Goal: Information Seeking & Learning: Learn about a topic

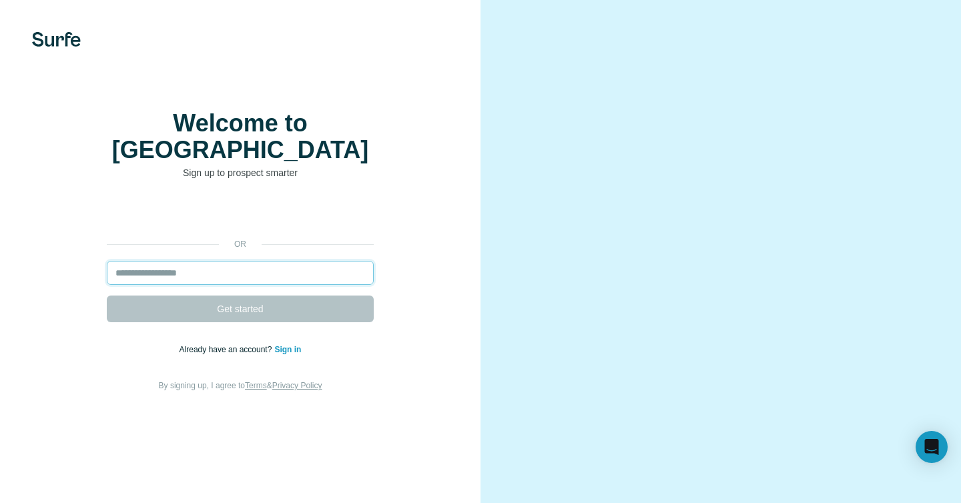
click at [191, 273] on input "email" at bounding box center [240, 273] width 267 height 24
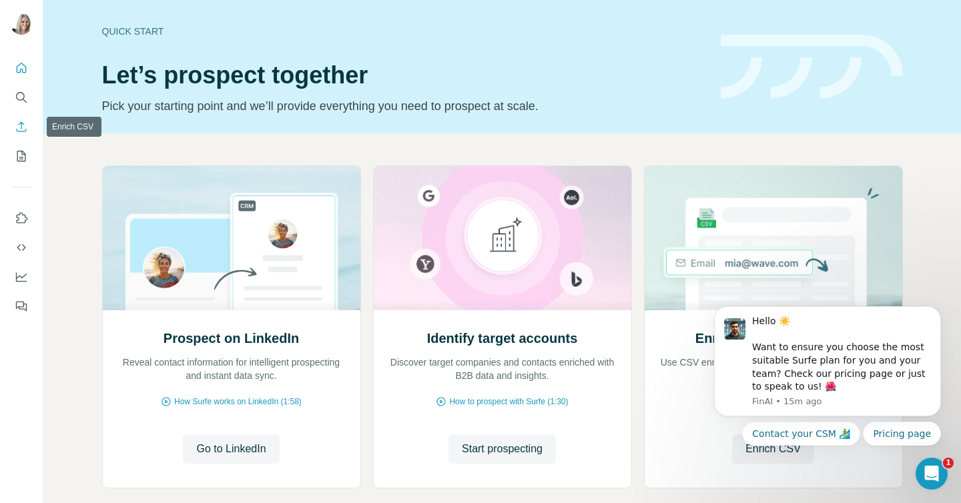
click at [20, 128] on icon "Enrich CSV" at bounding box center [21, 126] width 13 height 13
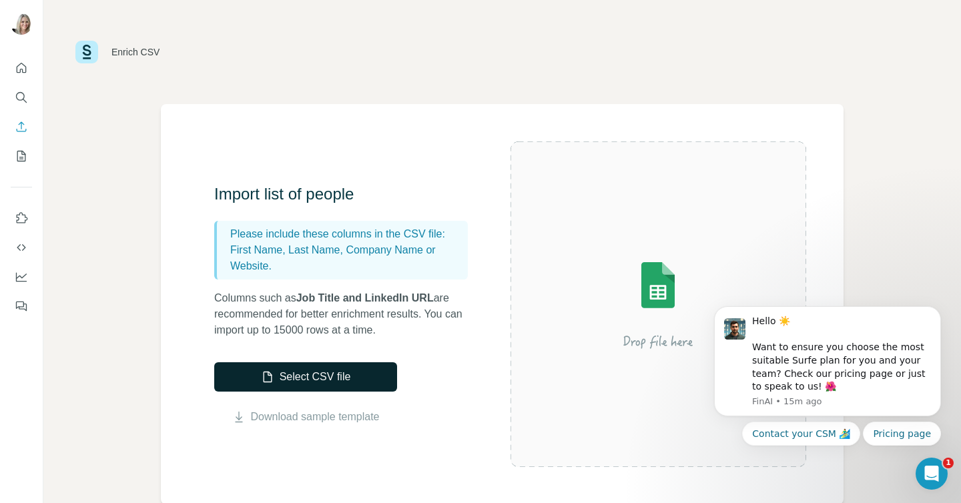
click at [318, 376] on button "Select CSV file" at bounding box center [305, 377] width 183 height 29
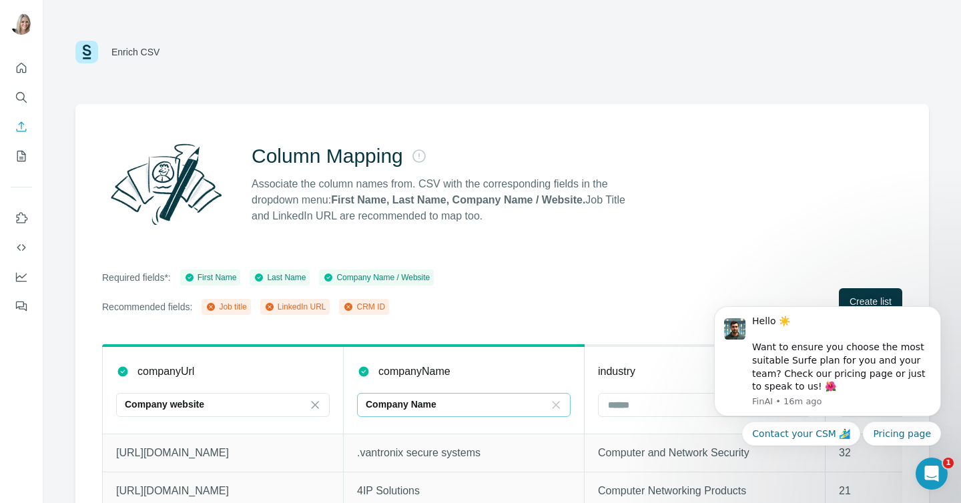
scroll to position [69, 0]
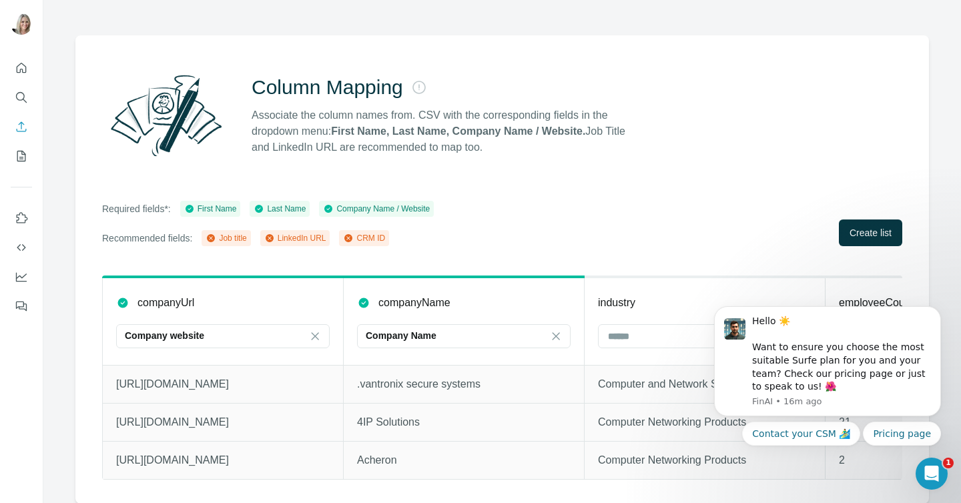
click at [748, 160] on div "Column Mapping Associate the column names from. CSV with the corresponding fiel…" at bounding box center [502, 115] width 801 height 96
click at [936, 310] on icon "Dismiss notification" at bounding box center [937, 310] width 7 height 7
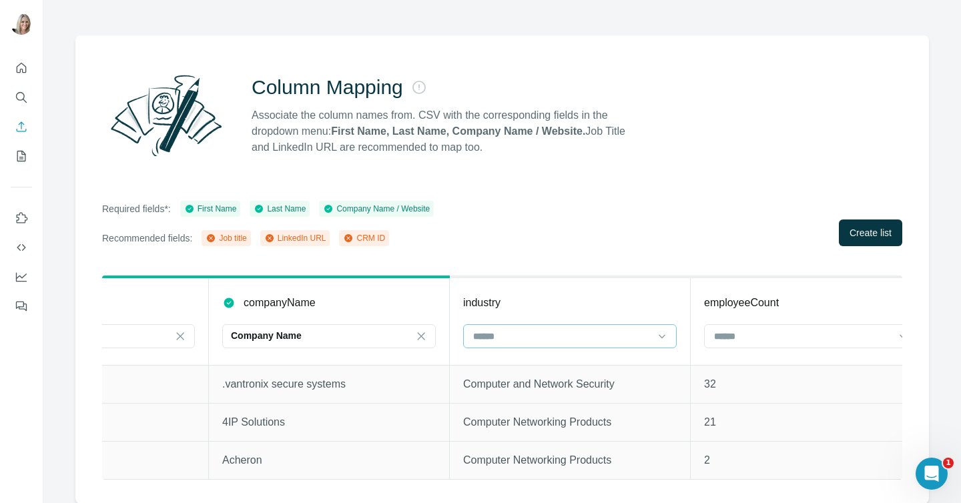
scroll to position [0, 140]
click at [658, 336] on icon at bounding box center [657, 336] width 7 height 4
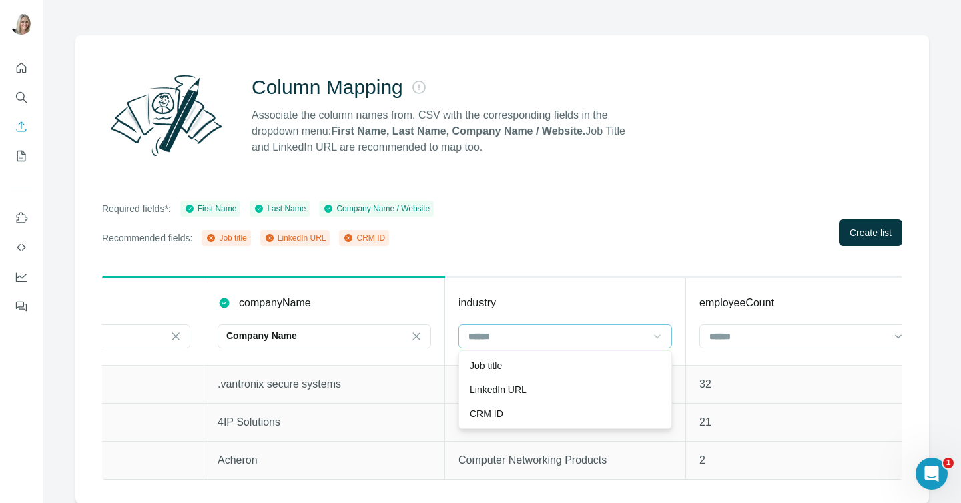
click at [658, 334] on icon at bounding box center [657, 336] width 13 height 13
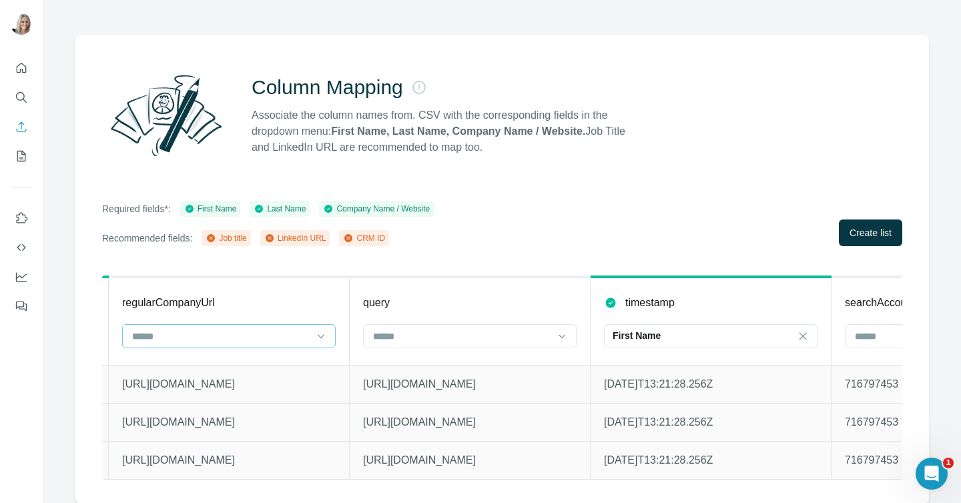
scroll to position [0, 1200]
click at [804, 336] on icon at bounding box center [801, 336] width 13 height 13
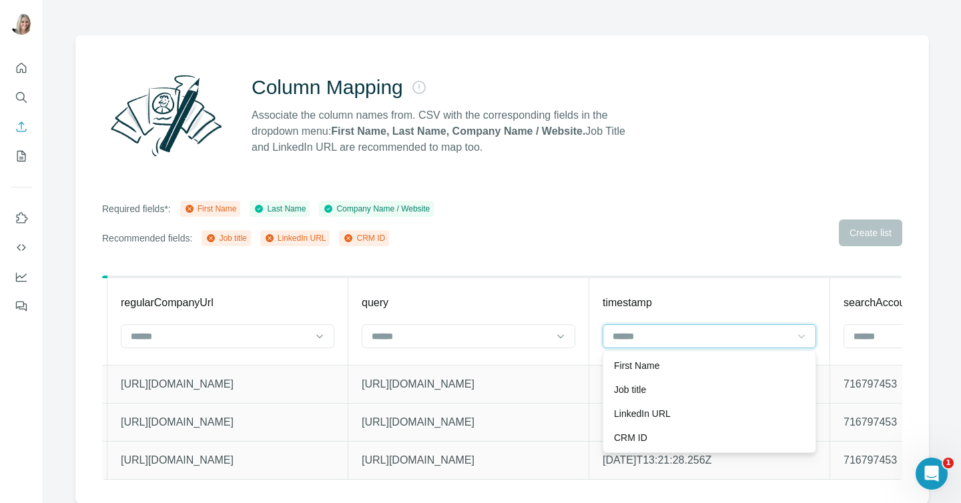
scroll to position [0, 0]
click at [803, 335] on icon at bounding box center [802, 336] width 7 height 4
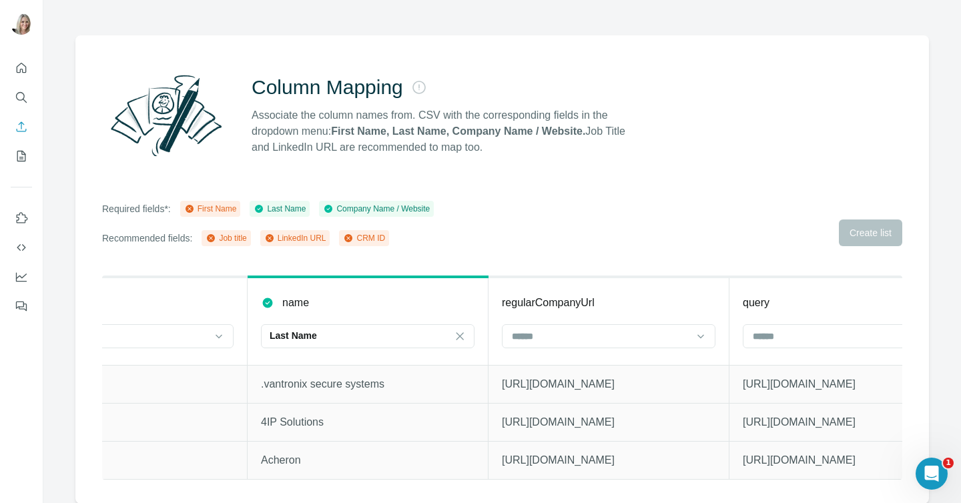
scroll to position [0, 721]
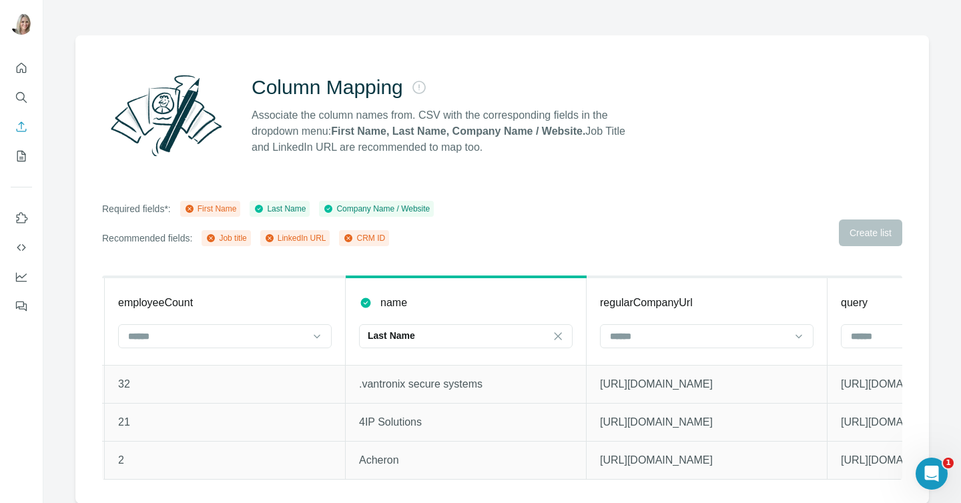
click at [220, 207] on div "First Name" at bounding box center [210, 209] width 53 height 12
click at [863, 230] on div "Required fields*: First Name Last Name Company Name / Website Recommended field…" at bounding box center [502, 223] width 801 height 45
click at [723, 195] on div "Column Mapping Associate the column names from. CSV with the corresponding fiel…" at bounding box center [502, 269] width 854 height 469
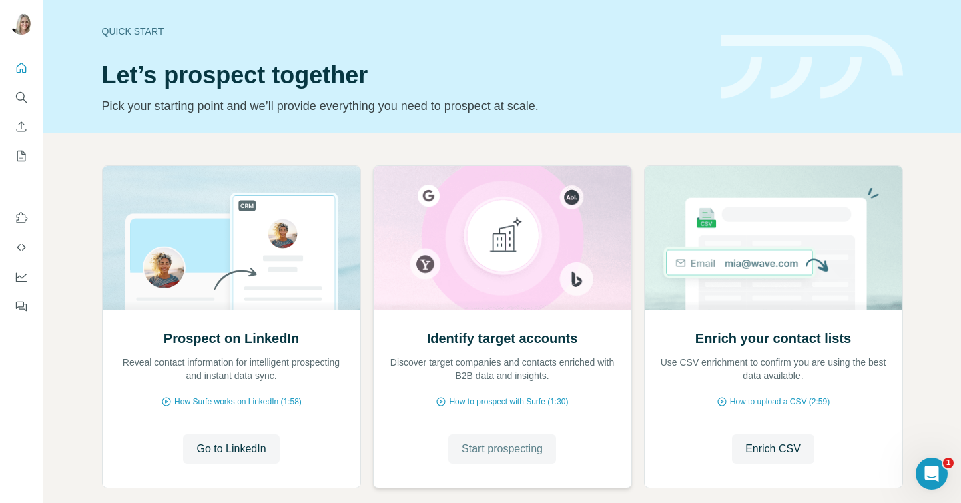
click at [481, 449] on span "Start prospecting" at bounding box center [502, 449] width 81 height 16
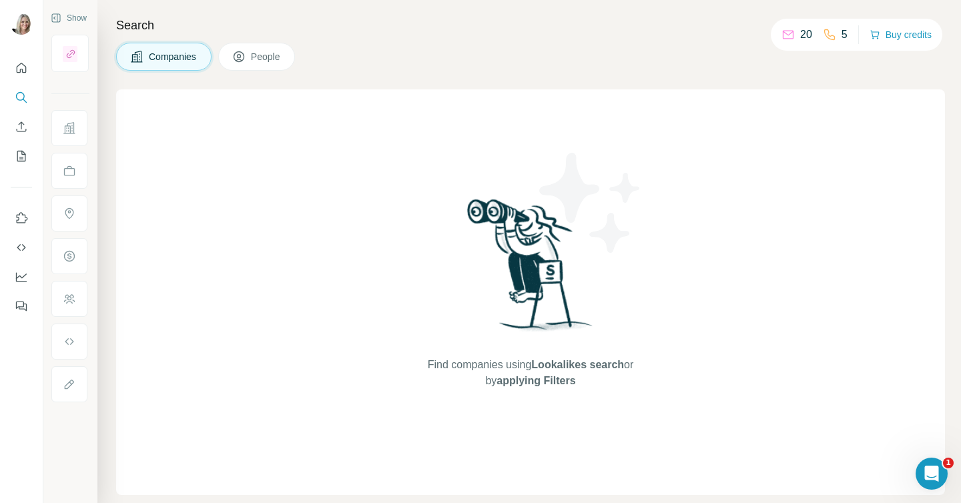
click at [159, 55] on span "Companies" at bounding box center [173, 56] width 49 height 13
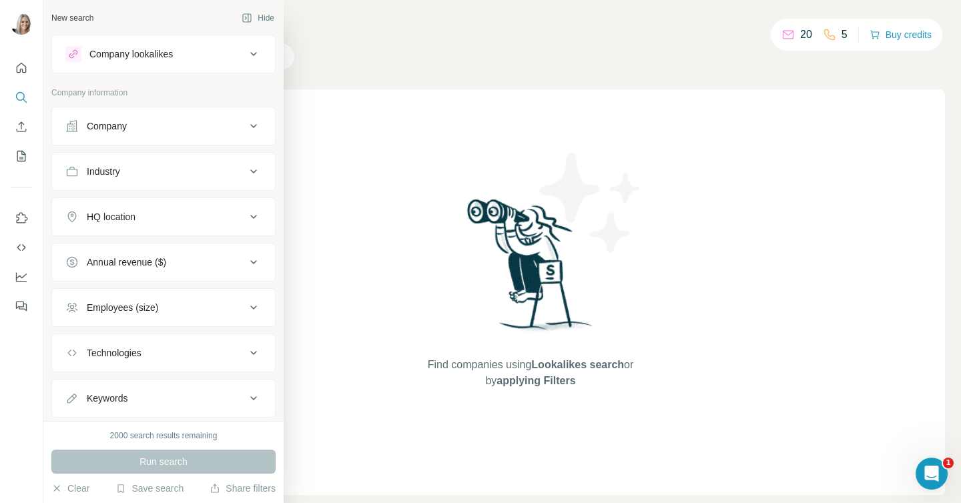
click at [250, 51] on icon at bounding box center [254, 54] width 16 height 16
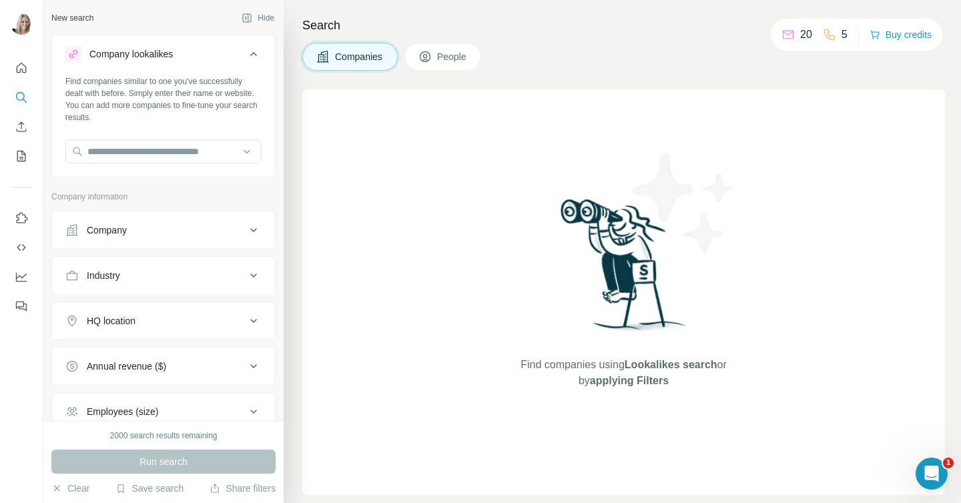
click at [250, 51] on icon at bounding box center [254, 54] width 16 height 16
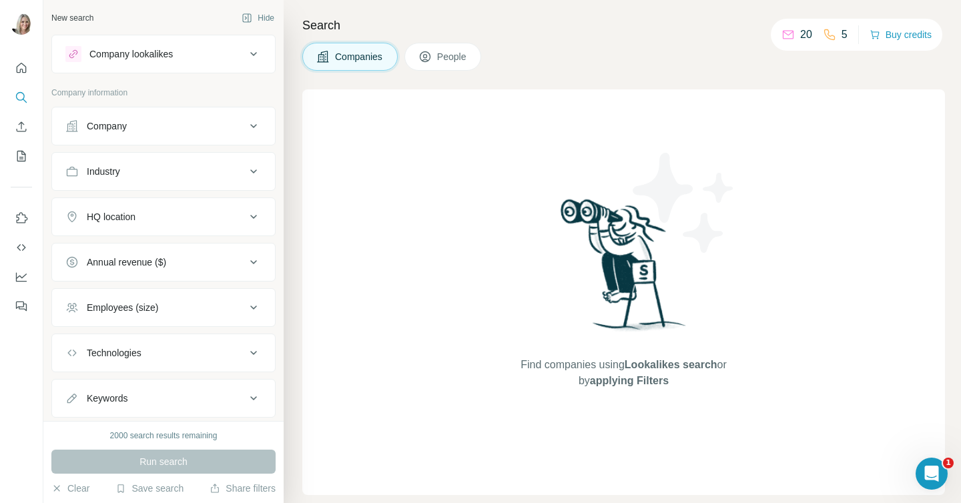
click at [252, 118] on icon at bounding box center [254, 126] width 16 height 16
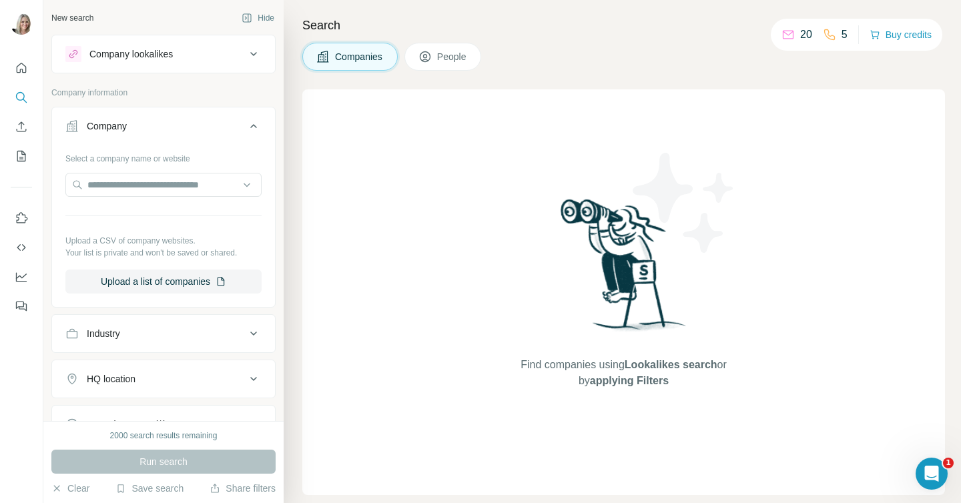
click at [252, 120] on icon at bounding box center [254, 126] width 16 height 16
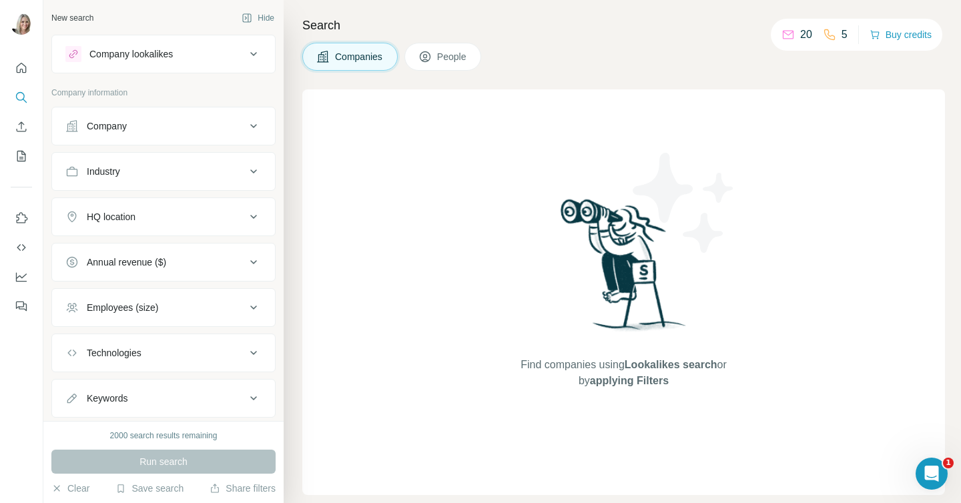
click at [252, 172] on icon at bounding box center [254, 172] width 16 height 16
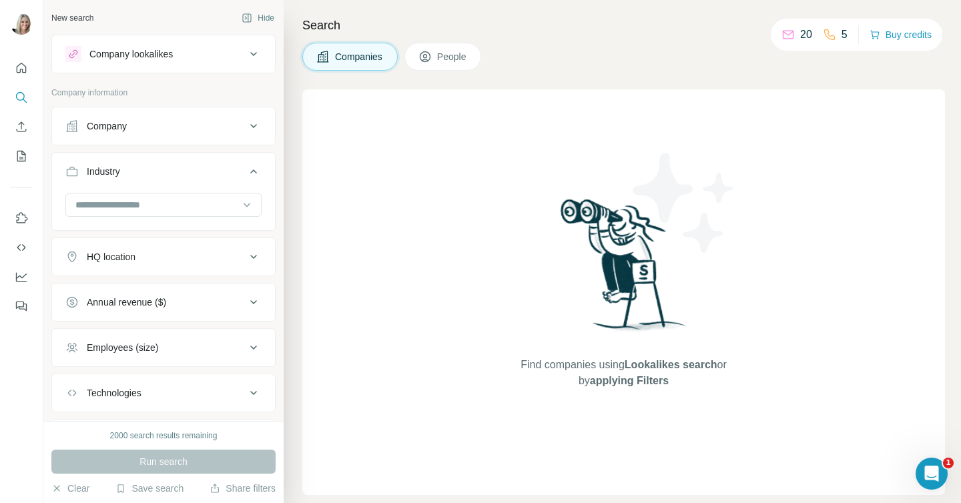
click at [252, 172] on icon at bounding box center [253, 172] width 7 height 4
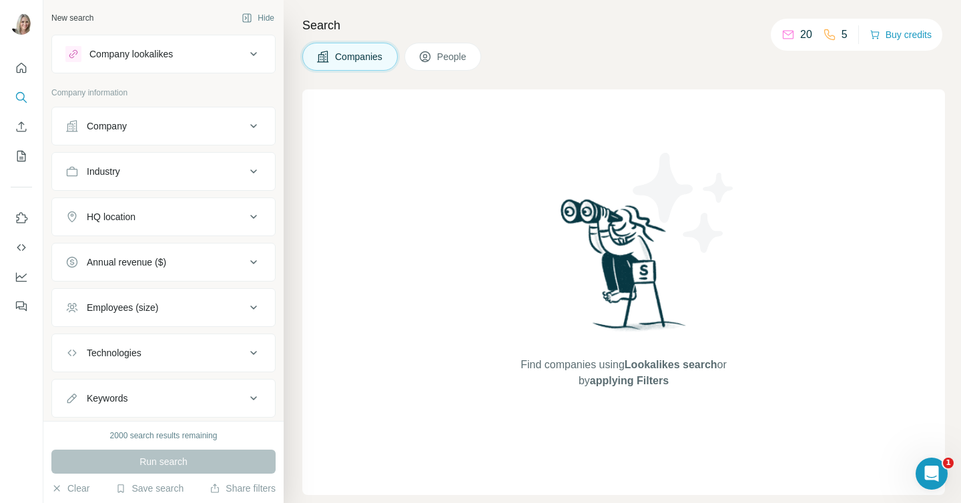
click at [252, 172] on icon at bounding box center [254, 172] width 16 height 16
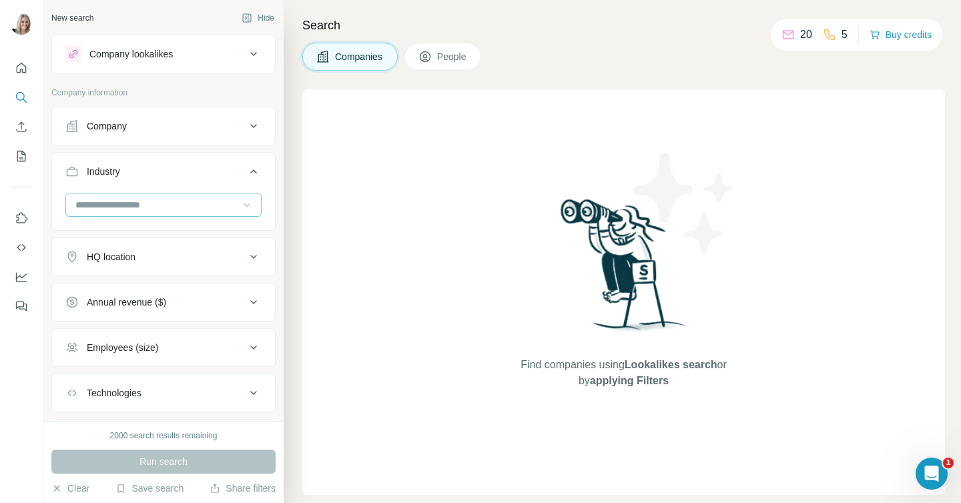
click at [248, 204] on icon at bounding box center [247, 206] width 7 height 4
click at [153, 197] on div at bounding box center [156, 205] width 165 height 23
click at [139, 200] on input at bounding box center [156, 205] width 165 height 15
click at [101, 200] on input at bounding box center [156, 205] width 165 height 15
click at [91, 202] on input at bounding box center [156, 205] width 165 height 15
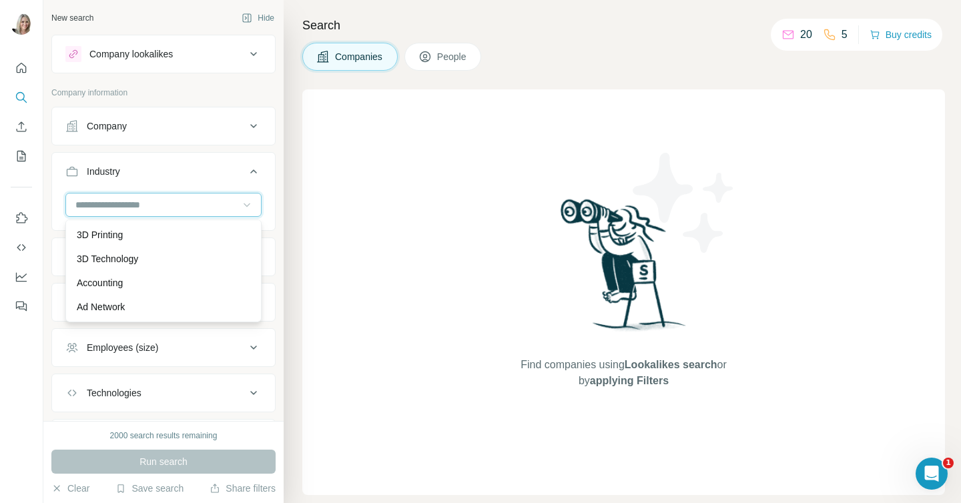
click at [91, 202] on input at bounding box center [156, 205] width 165 height 15
type input "*"
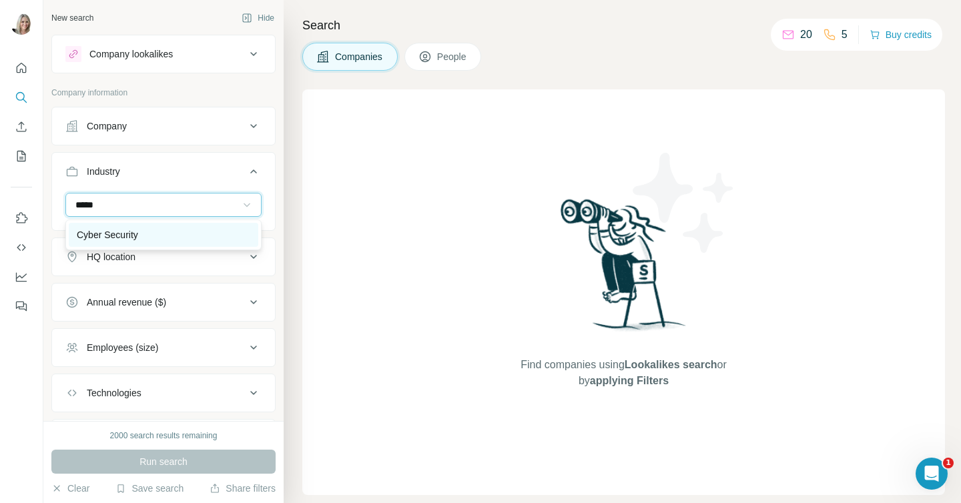
type input "*****"
click at [92, 230] on p "Cyber Security" at bounding box center [107, 234] width 61 height 13
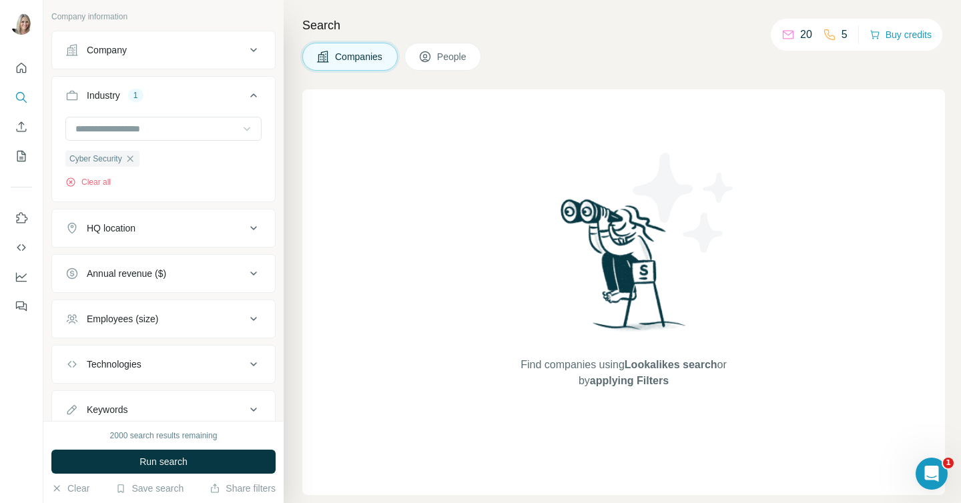
scroll to position [91, 0]
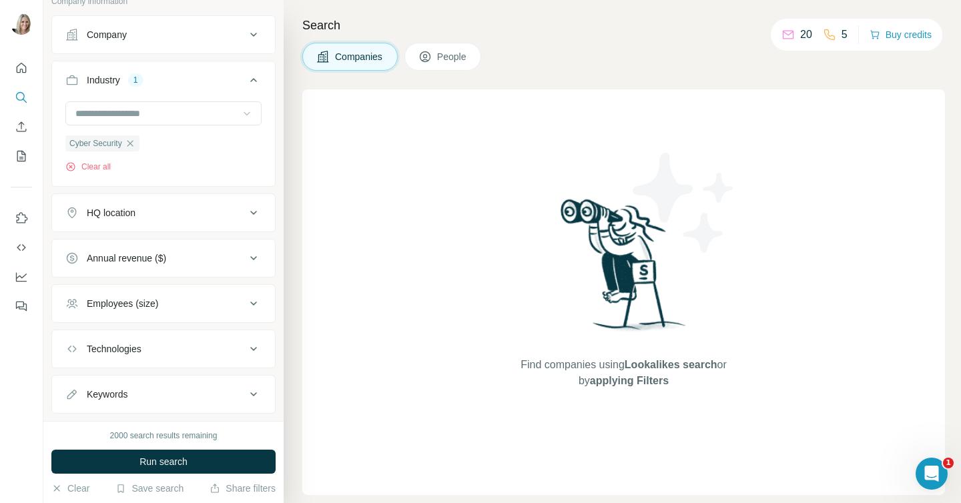
click at [250, 300] on icon at bounding box center [254, 304] width 16 height 16
click at [75, 331] on icon at bounding box center [73, 333] width 16 height 16
click at [75, 352] on icon at bounding box center [73, 358] width 16 height 16
click at [73, 385] on icon at bounding box center [73, 383] width 16 height 16
click at [73, 402] on icon at bounding box center [73, 407] width 16 height 16
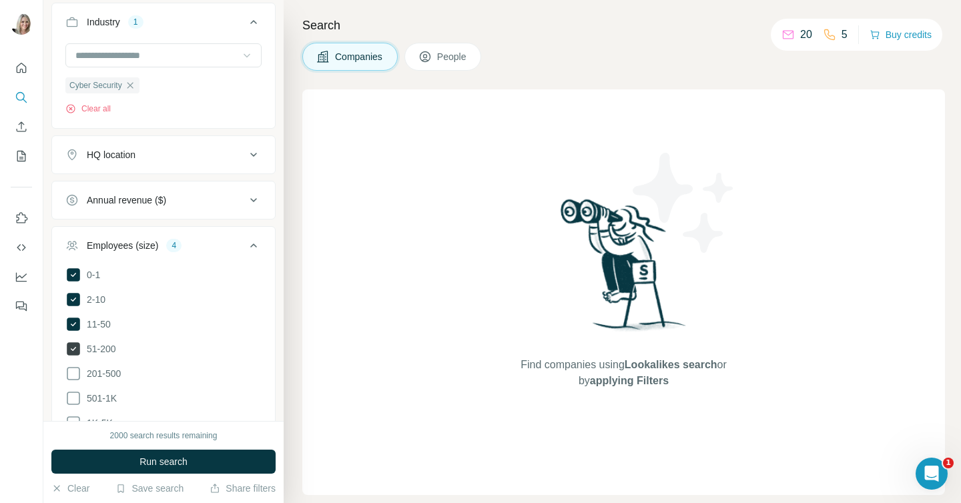
scroll to position [160, 0]
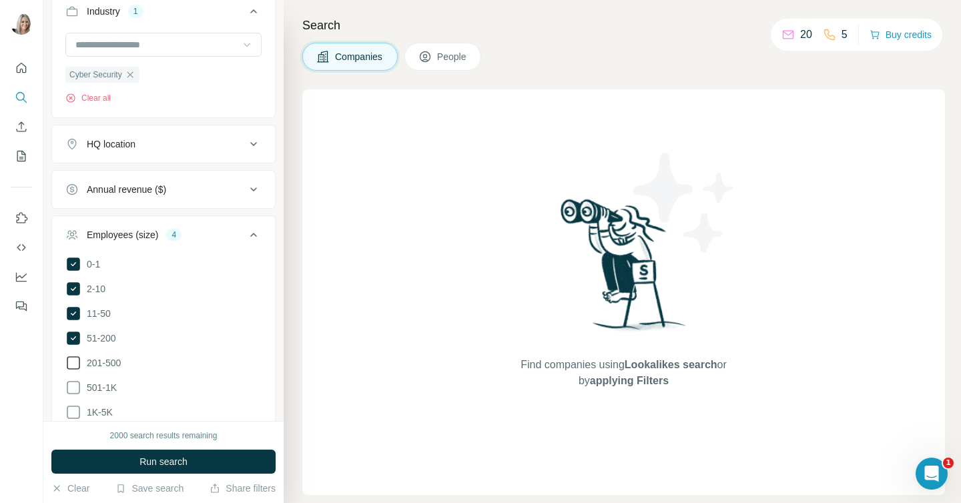
click at [69, 360] on icon at bounding box center [73, 363] width 16 height 16
click at [324, 258] on div "Find companies using Lookalikes search or by applying Filters" at bounding box center [623, 292] width 643 height 406
click at [253, 235] on icon at bounding box center [254, 235] width 16 height 16
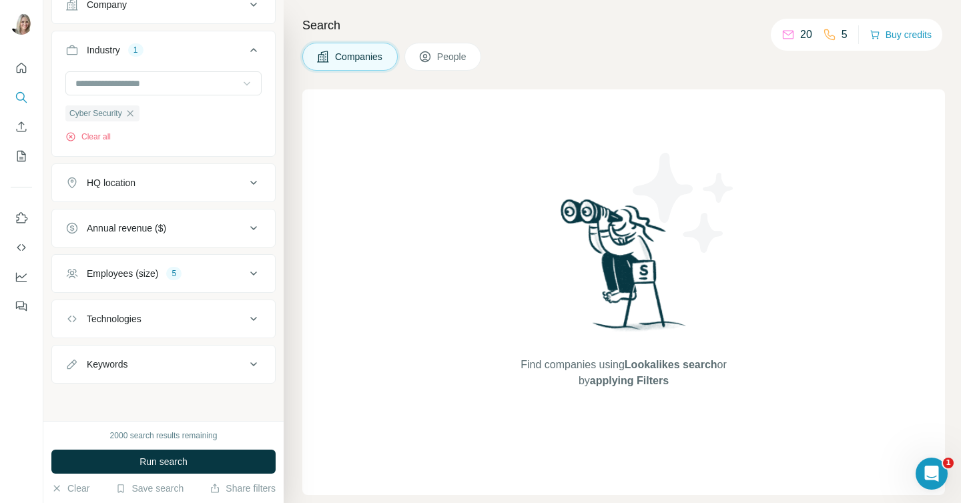
click at [252, 316] on icon at bounding box center [254, 319] width 16 height 16
click at [256, 362] on icon at bounding box center [254, 365] width 16 height 16
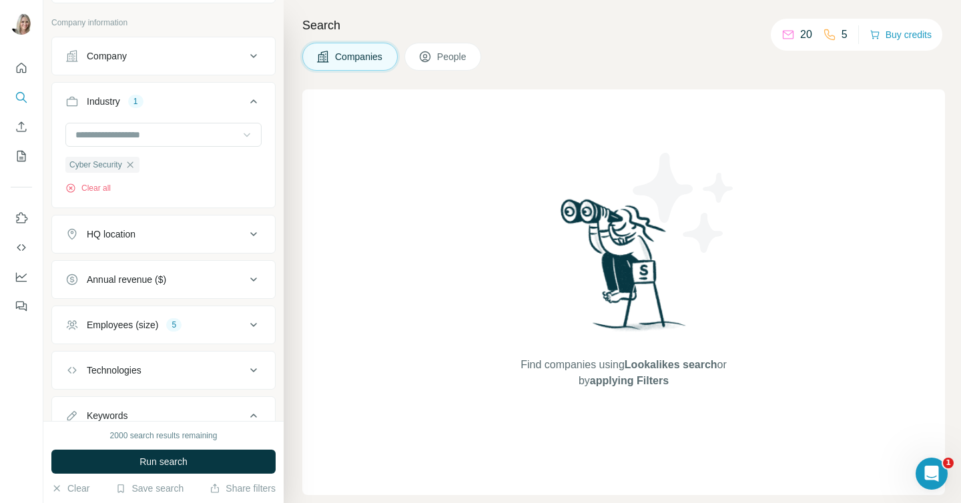
scroll to position [75, 0]
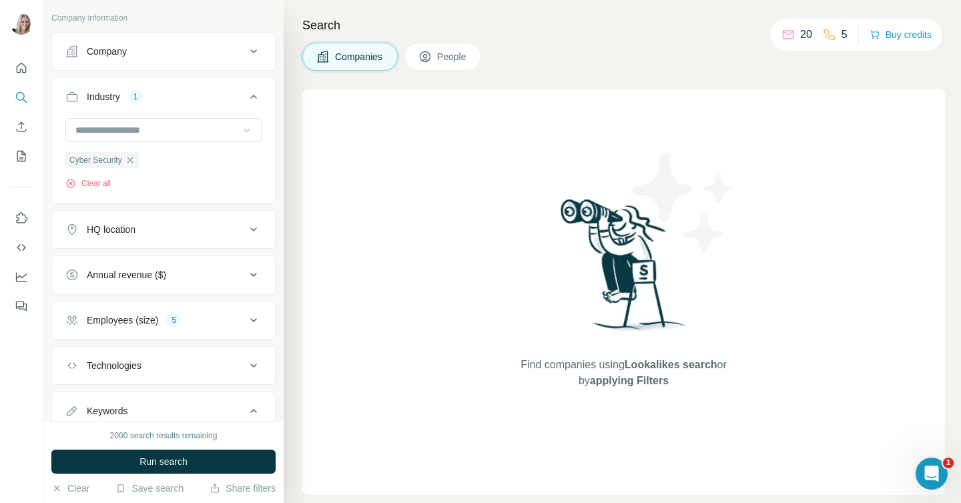
click at [445, 50] on span "People" at bounding box center [452, 56] width 31 height 13
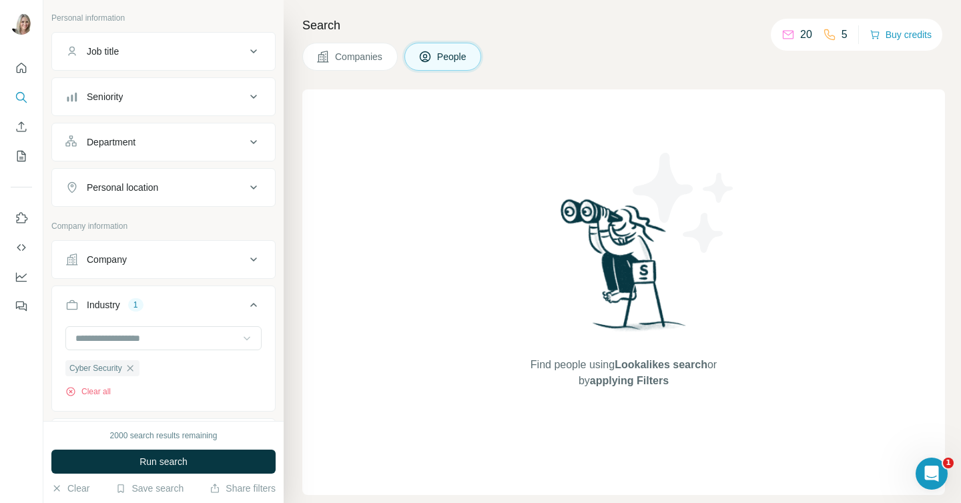
scroll to position [283, 0]
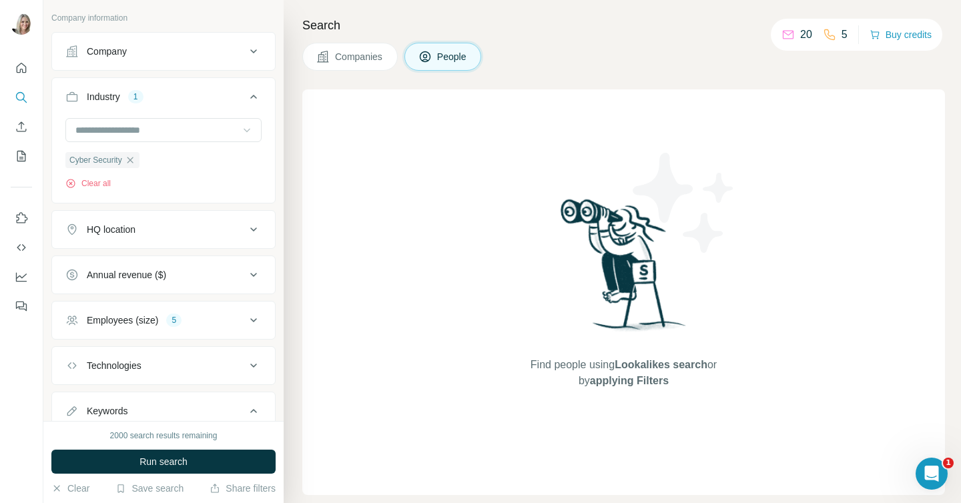
click at [443, 59] on span "People" at bounding box center [452, 56] width 31 height 13
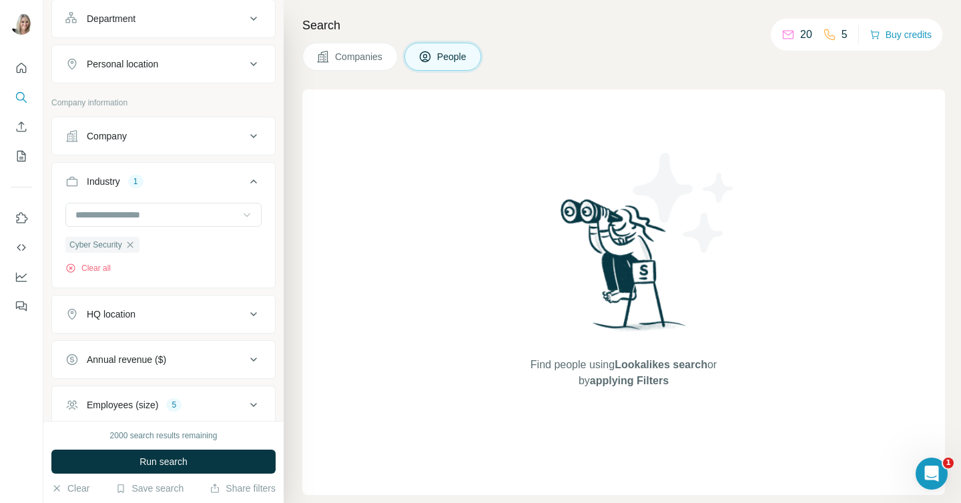
scroll to position [182, 0]
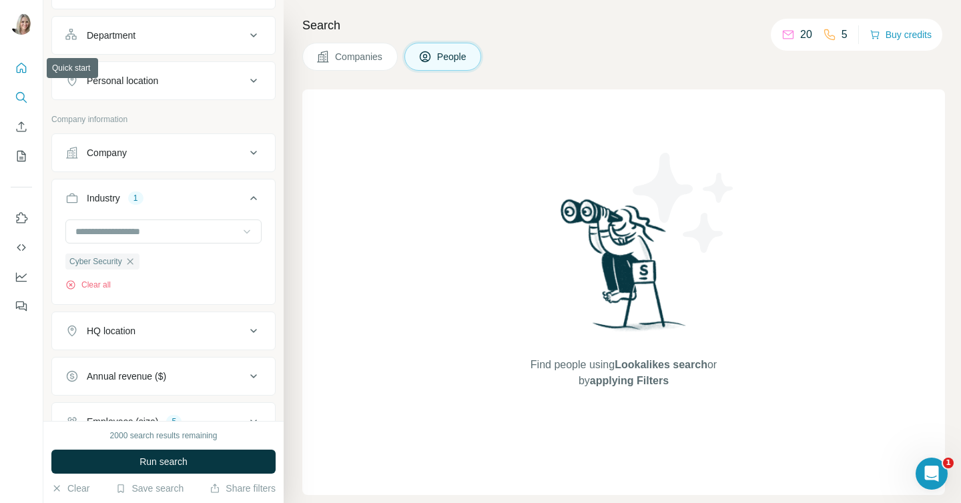
click at [18, 66] on icon "Quick start" at bounding box center [21, 67] width 13 height 13
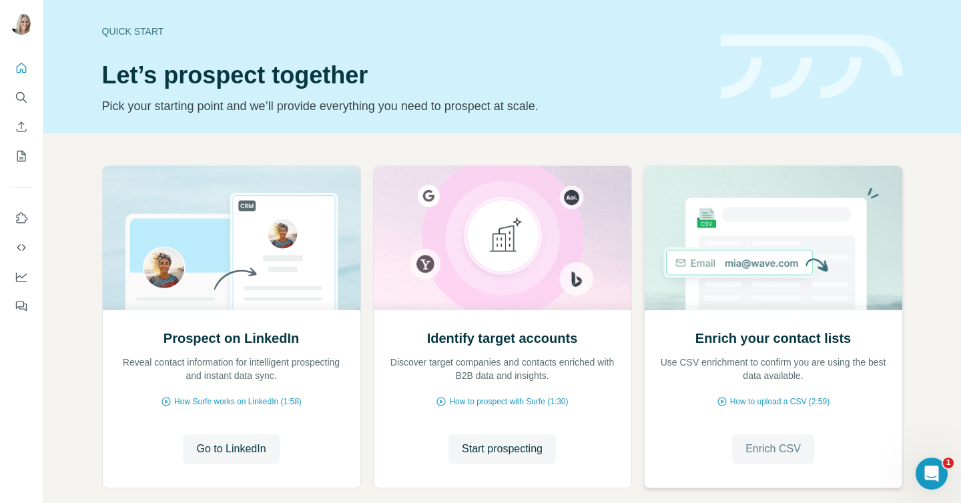
click at [744, 445] on button "Enrich CSV" at bounding box center [773, 449] width 82 height 29
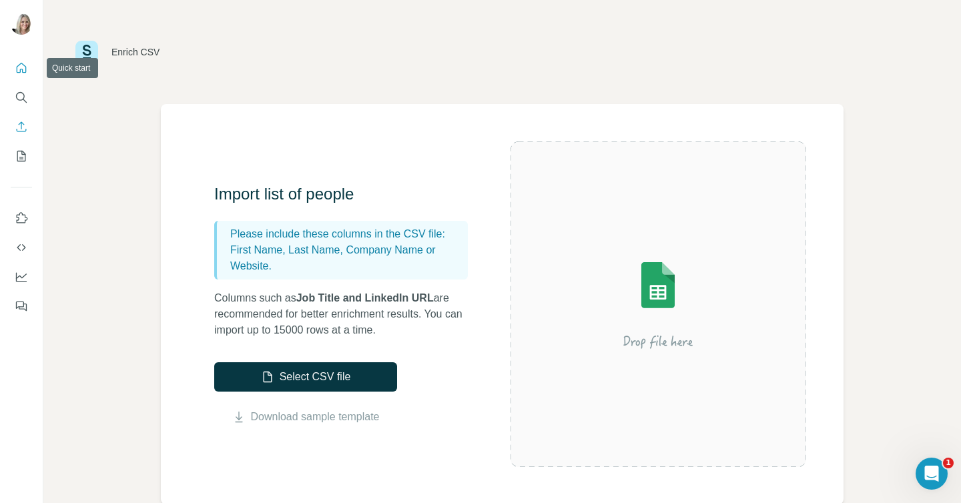
click at [23, 68] on icon "Quick start" at bounding box center [21, 67] width 13 height 13
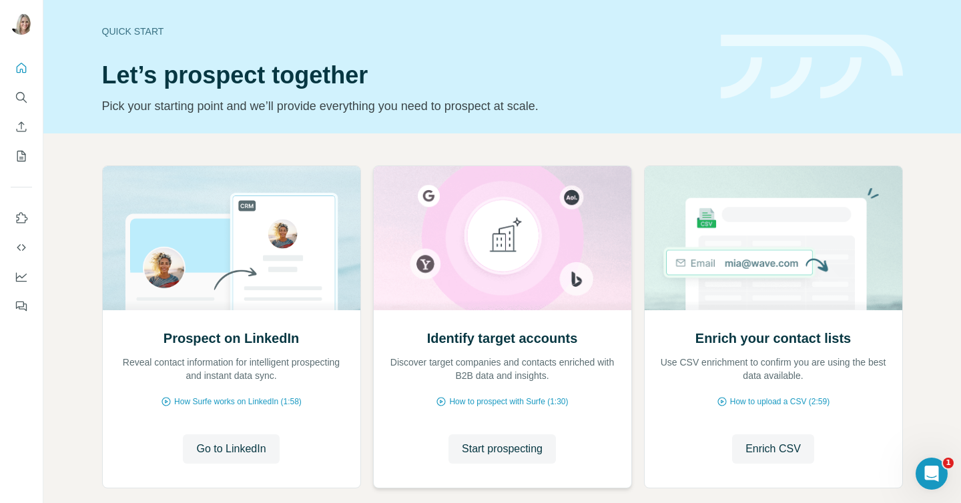
click at [481, 296] on img at bounding box center [502, 238] width 259 height 144
click at [484, 440] on button "Start prospecting" at bounding box center [502, 449] width 107 height 29
click at [233, 441] on button "Go to LinkedIn" at bounding box center [231, 449] width 96 height 29
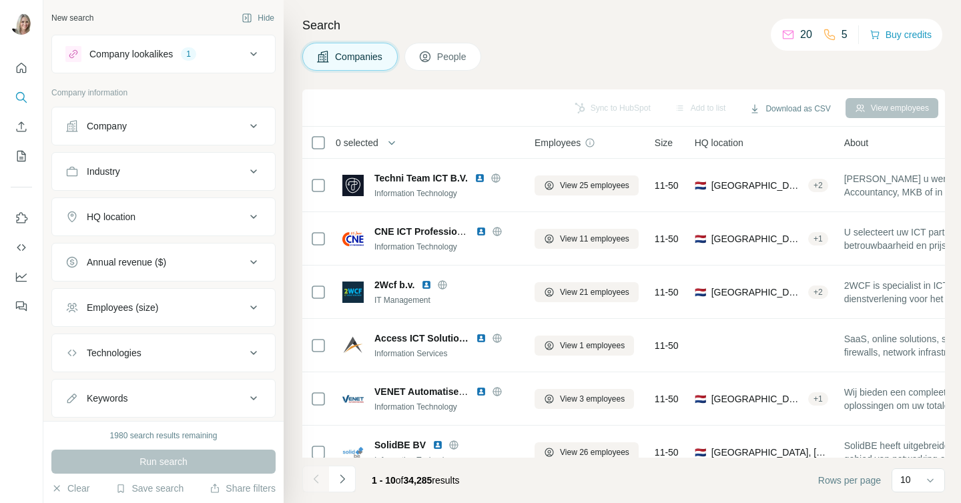
click at [250, 172] on icon at bounding box center [254, 172] width 16 height 16
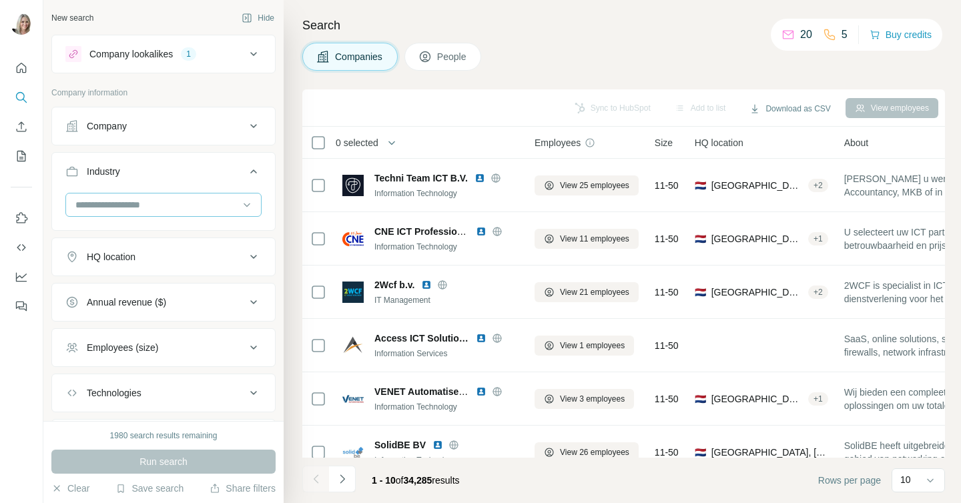
click at [178, 205] on input at bounding box center [156, 205] width 165 height 15
click at [154, 205] on input at bounding box center [156, 205] width 165 height 15
click at [97, 202] on input at bounding box center [156, 205] width 165 height 15
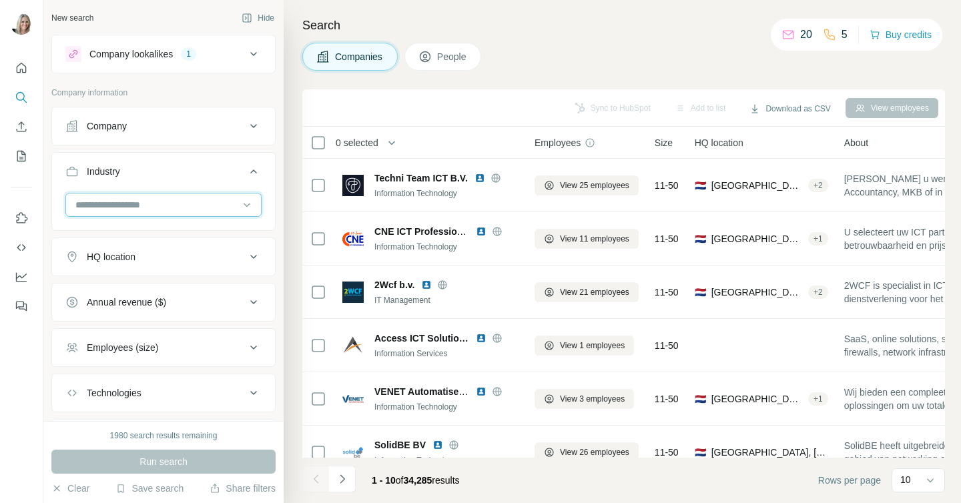
click at [97, 202] on input at bounding box center [156, 205] width 165 height 15
click at [84, 202] on input at bounding box center [156, 205] width 165 height 15
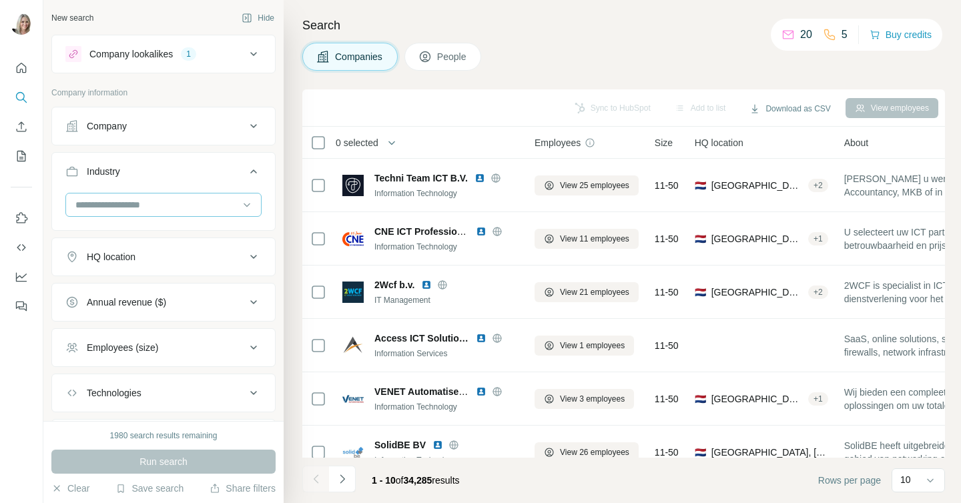
click at [82, 206] on input at bounding box center [156, 205] width 165 height 15
type input "*****"
click at [253, 256] on icon at bounding box center [254, 257] width 16 height 16
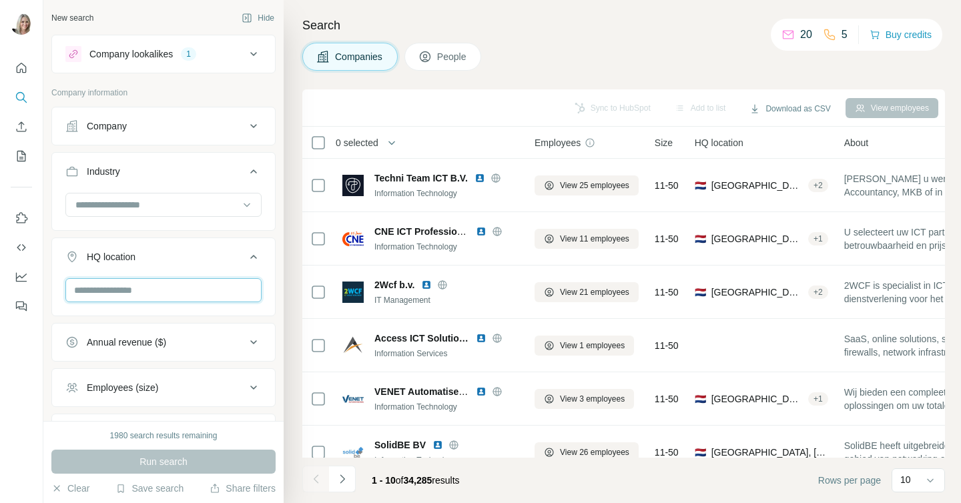
click at [165, 292] on input "text" at bounding box center [163, 290] width 196 height 24
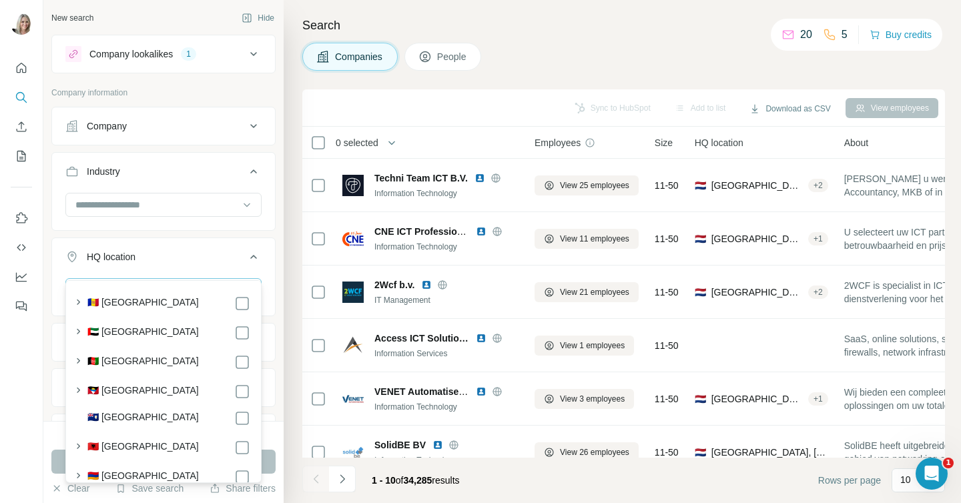
scroll to position [114, 0]
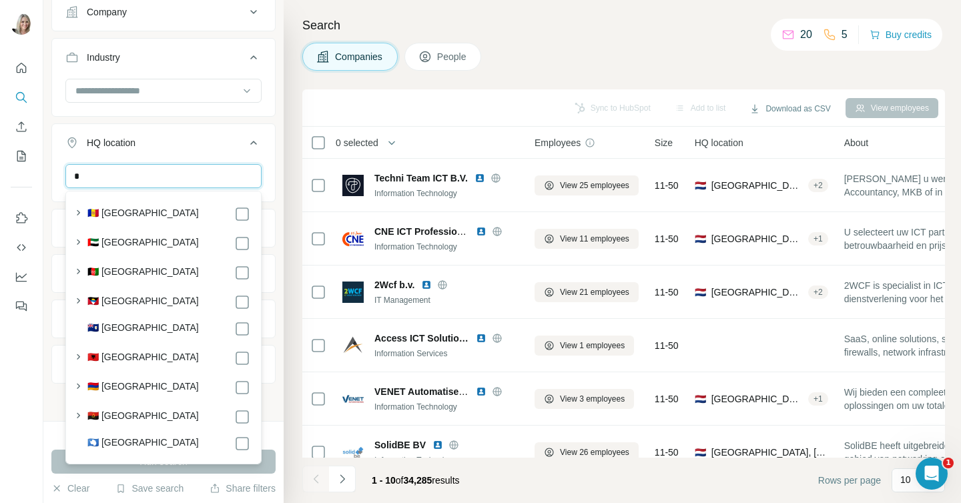
click at [143, 171] on input "*" at bounding box center [163, 176] width 196 height 24
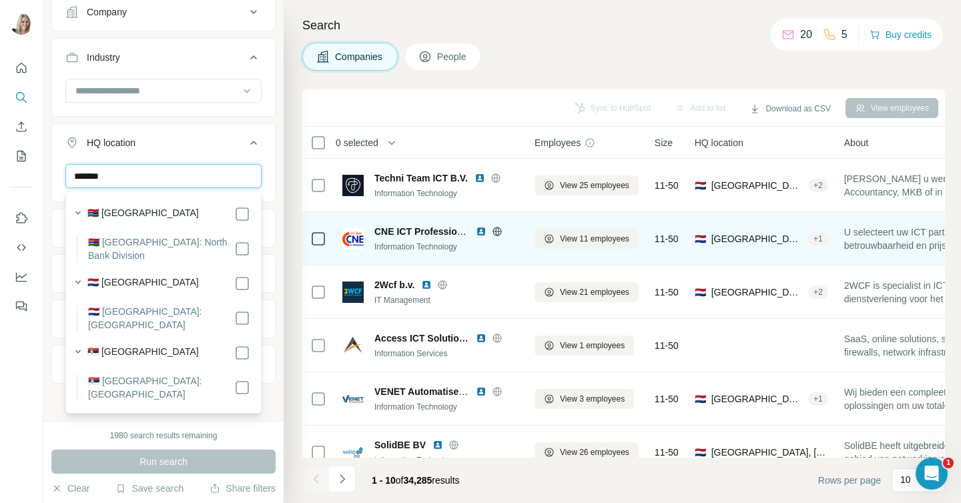
type input "*******"
click at [789, 240] on span "[GEOGRAPHIC_DATA], [GEOGRAPHIC_DATA]" at bounding box center [757, 238] width 91 height 13
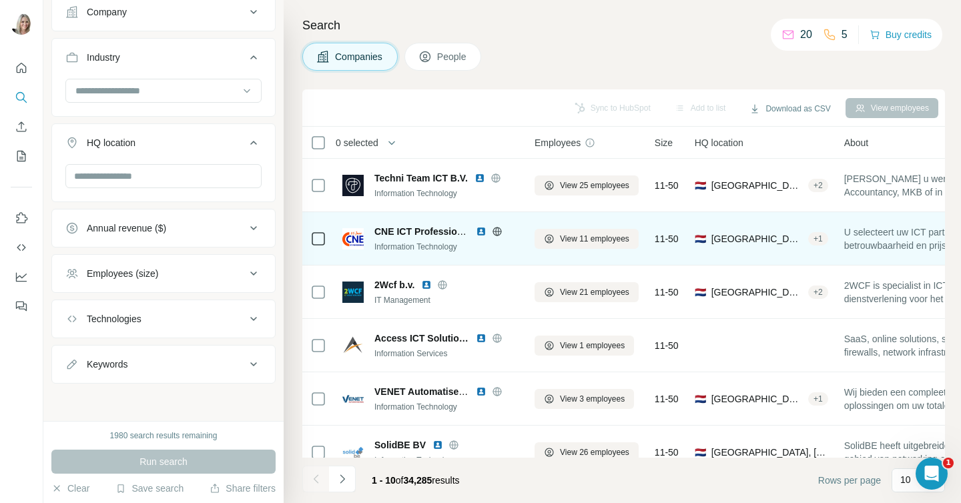
drag, startPoint x: 776, startPoint y: 238, endPoint x: 811, endPoint y: 238, distance: 34.7
click at [811, 239] on span "🇳🇱 [GEOGRAPHIC_DATA], [GEOGRAPHIC_DATA] + 1" at bounding box center [762, 238] width 134 height 13
click at [795, 238] on span "[GEOGRAPHIC_DATA], [GEOGRAPHIC_DATA]" at bounding box center [757, 238] width 91 height 13
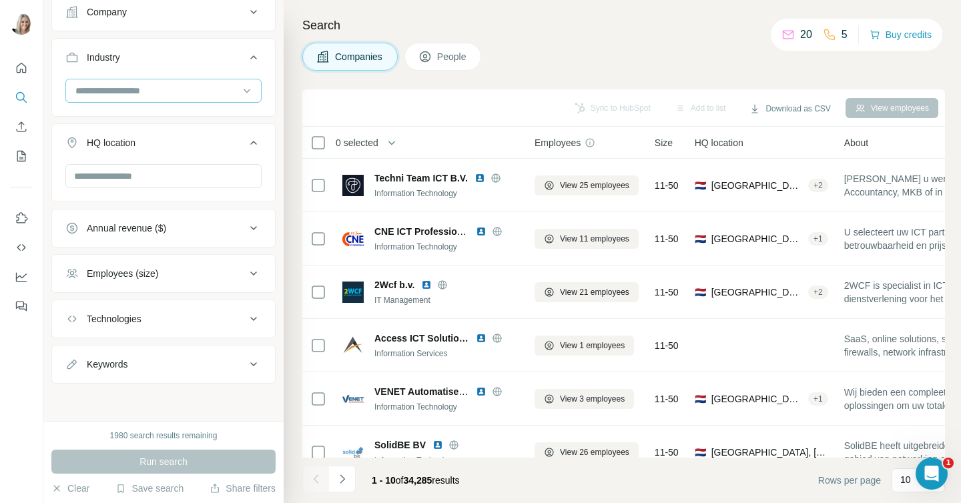
click at [238, 88] on div at bounding box center [163, 91] width 196 height 24
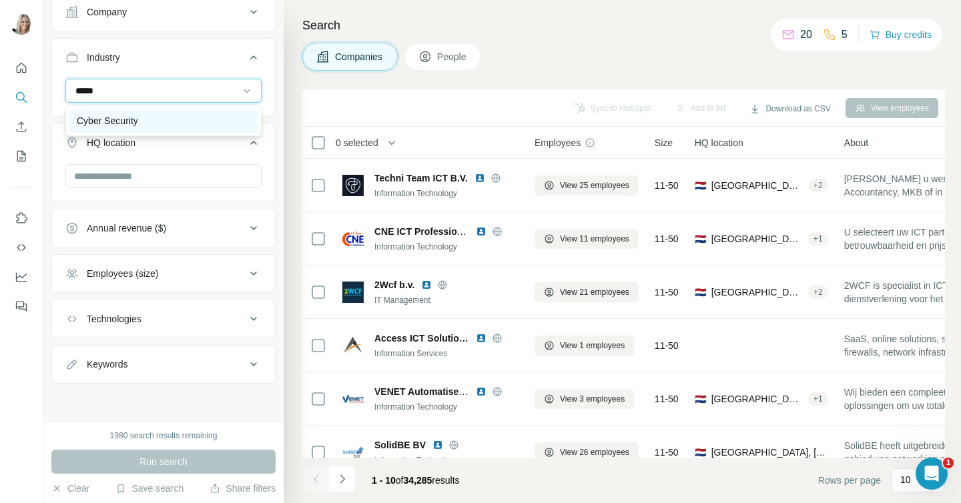
type input "*****"
click at [138, 116] on p "Cyber Security" at bounding box center [107, 120] width 61 height 13
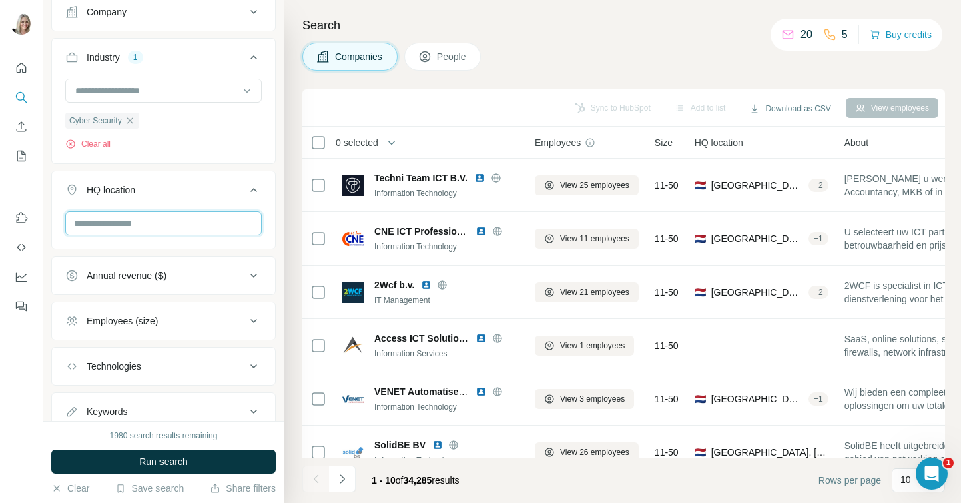
click at [95, 218] on input "text" at bounding box center [163, 224] width 196 height 24
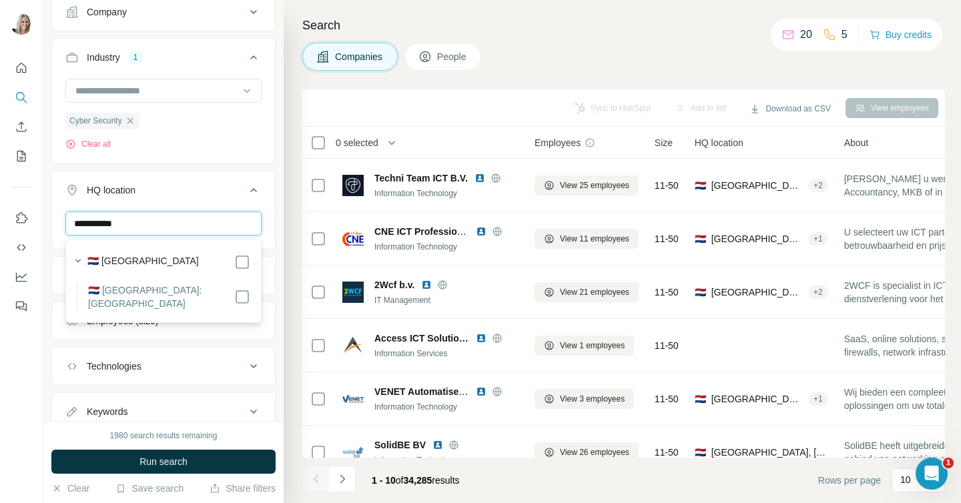
type input "**********"
click at [116, 284] on label "🇳🇱 [GEOGRAPHIC_DATA]: [GEOGRAPHIC_DATA]" at bounding box center [161, 297] width 146 height 27
click at [21, 339] on div at bounding box center [21, 251] width 43 height 503
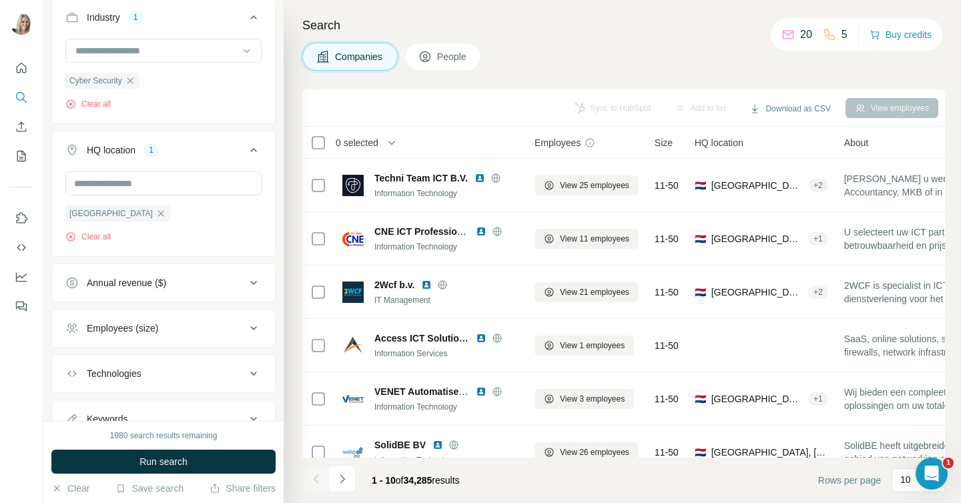
scroll to position [160, 0]
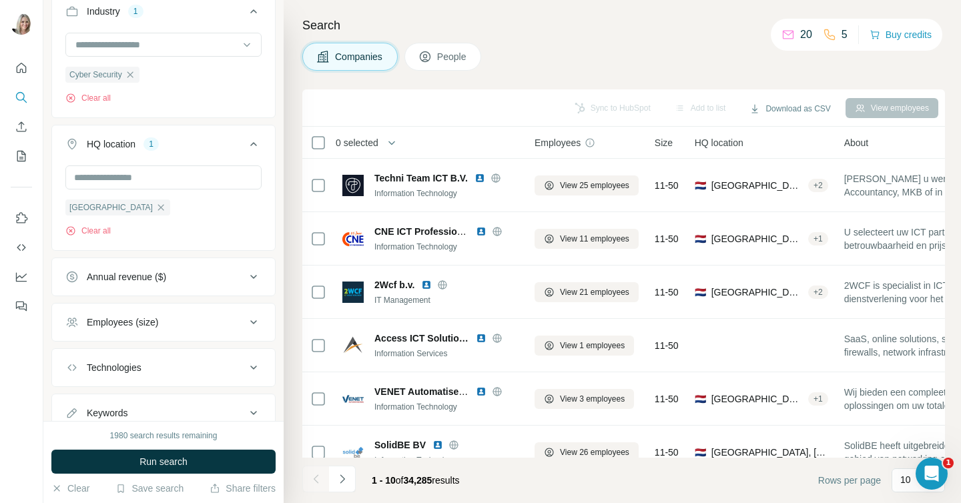
click at [252, 321] on icon at bounding box center [254, 322] width 16 height 16
click at [71, 352] on icon at bounding box center [73, 352] width 16 height 16
click at [72, 374] on icon at bounding box center [73, 377] width 16 height 16
click at [75, 399] on icon at bounding box center [73, 401] width 16 height 16
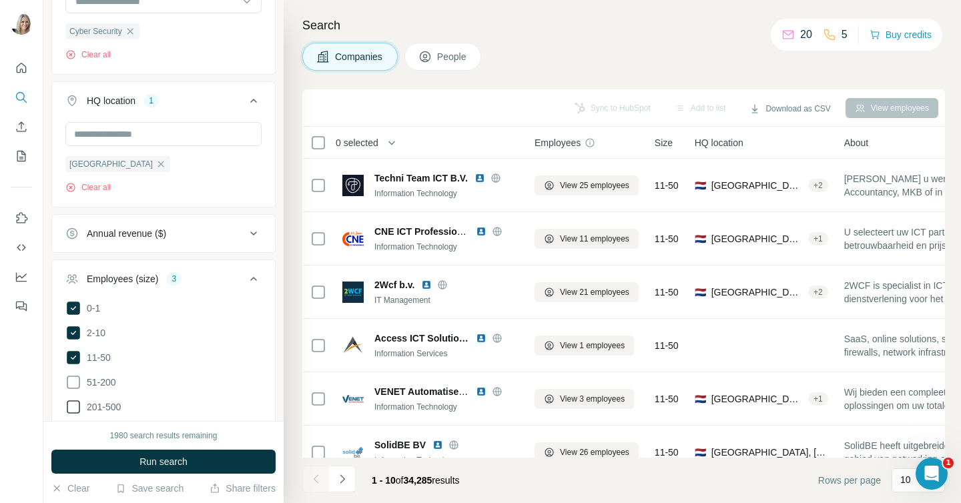
scroll to position [206, 0]
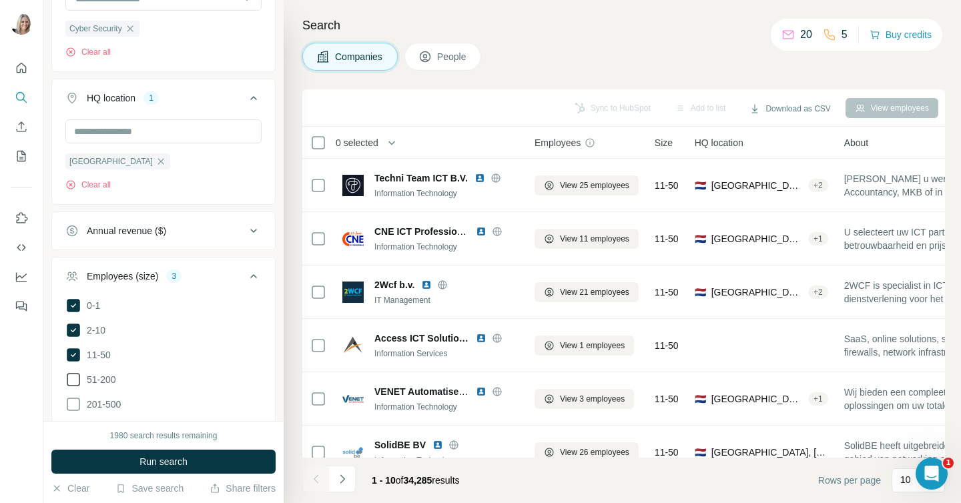
click at [73, 376] on icon at bounding box center [73, 380] width 16 height 16
click at [75, 405] on icon at bounding box center [73, 405] width 16 height 16
click at [17, 395] on div at bounding box center [21, 251] width 43 height 503
click at [256, 278] on icon at bounding box center [253, 276] width 7 height 4
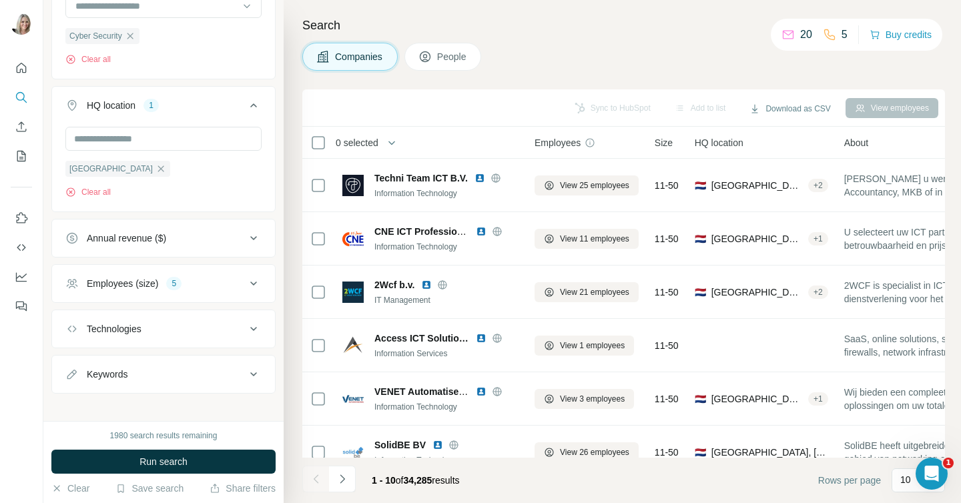
scroll to position [196, 0]
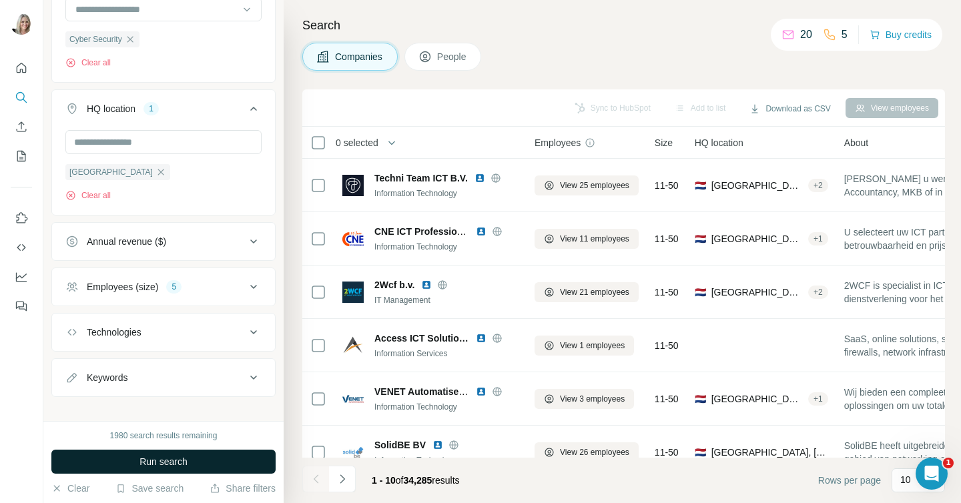
click at [192, 465] on button "Run search" at bounding box center [163, 462] width 224 height 24
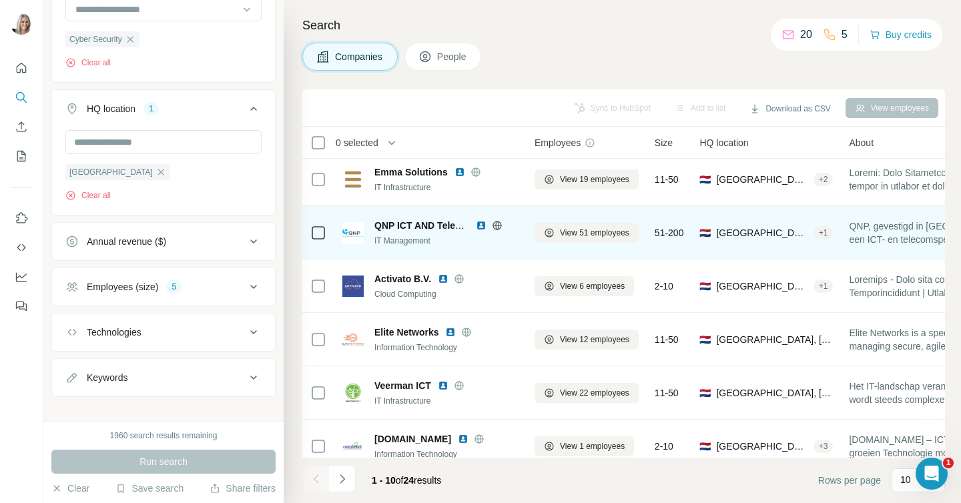
scroll to position [0, 0]
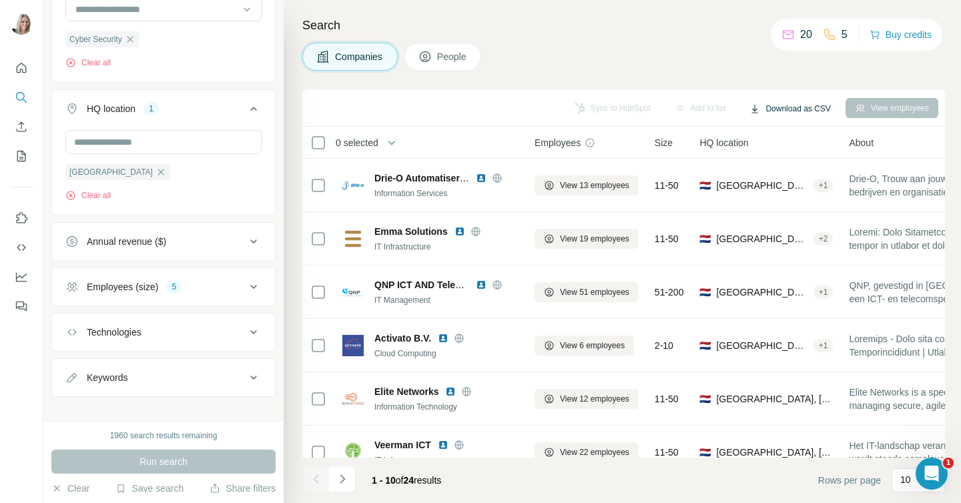
click at [787, 107] on button "Download as CSV" at bounding box center [789, 109] width 99 height 20
click at [758, 71] on div "Search Companies People Sync to HubSpot Add to list Download as CSV View employ…" at bounding box center [623, 251] width 678 height 503
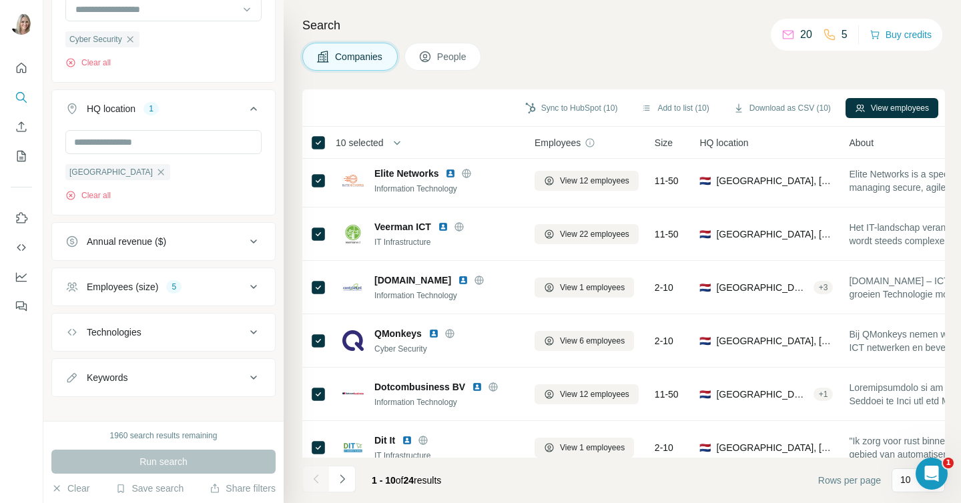
scroll to position [235, 0]
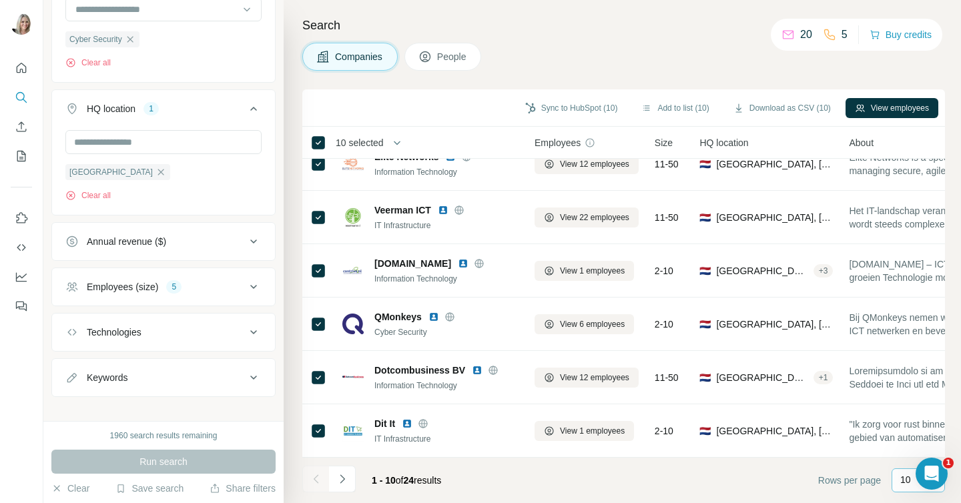
click at [907, 481] on p "10" at bounding box center [906, 479] width 11 height 13
click at [908, 402] on p "40" at bounding box center [908, 402] width 11 height 13
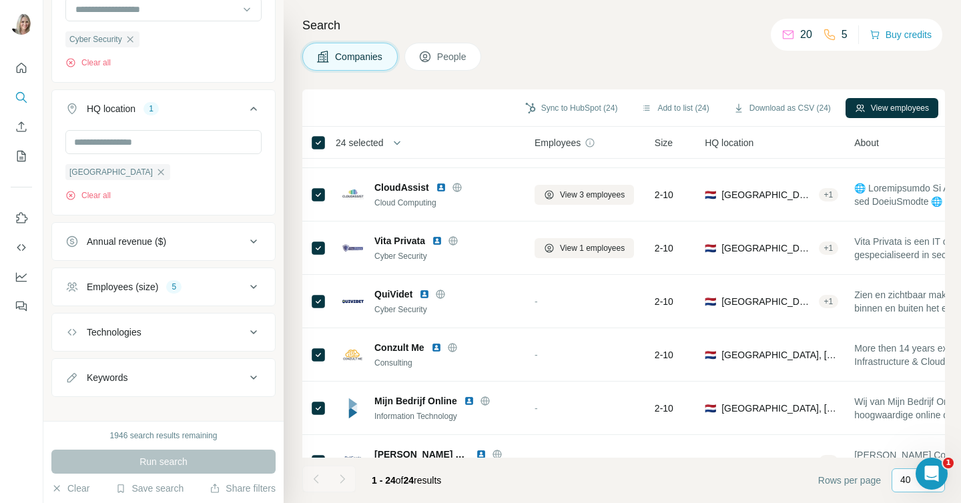
scroll to position [734, 0]
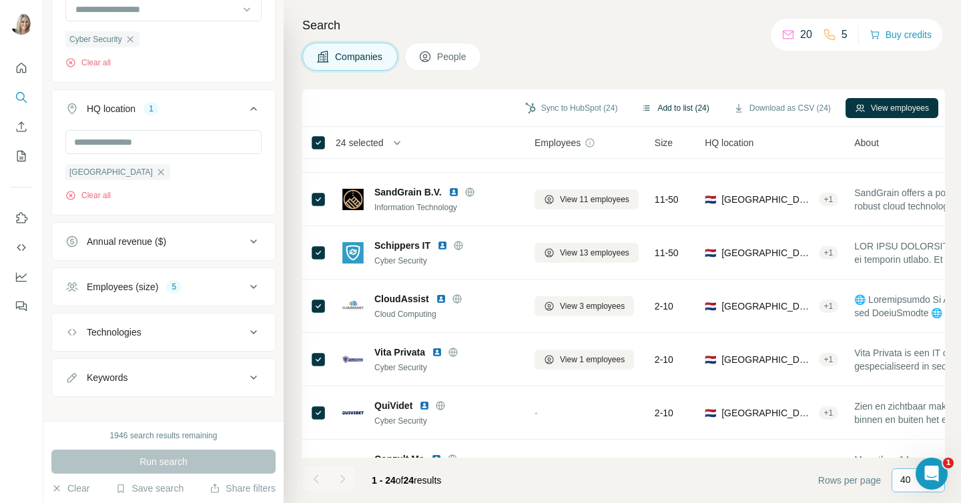
click at [660, 106] on button "Add to list (24)" at bounding box center [675, 108] width 86 height 20
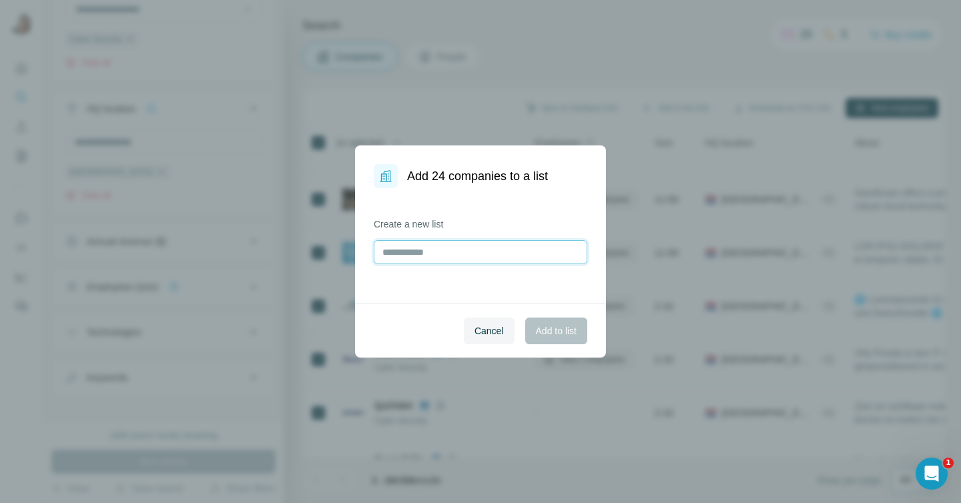
click at [417, 258] on input "text" at bounding box center [481, 252] width 214 height 24
type input "*********"
click at [541, 330] on span "Add to list" at bounding box center [556, 330] width 41 height 13
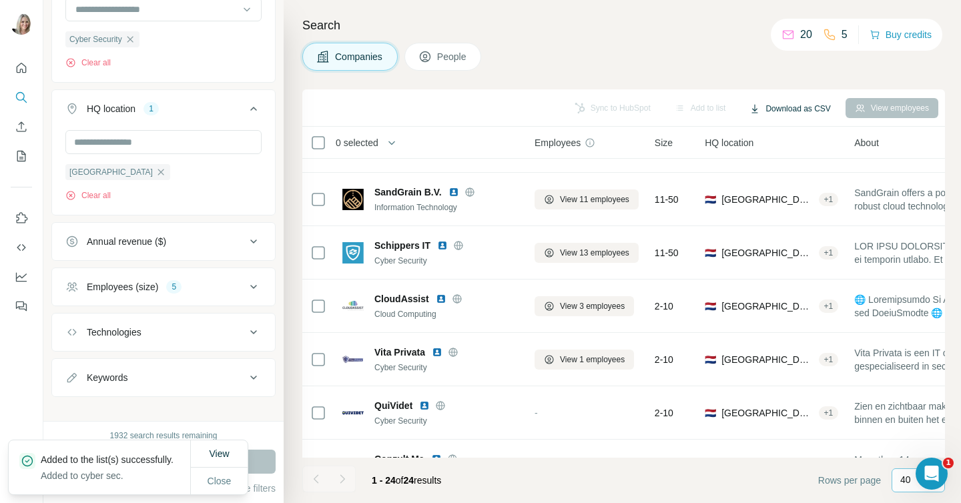
click at [776, 106] on button "Download as CSV" at bounding box center [789, 109] width 99 height 20
click at [770, 134] on div "Only current page (24)" at bounding box center [798, 137] width 125 height 24
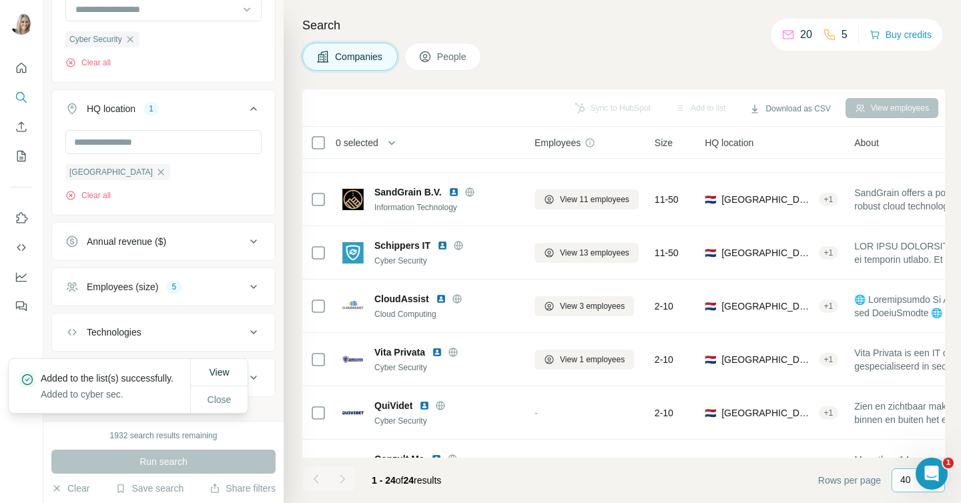
scroll to position [15, 0]
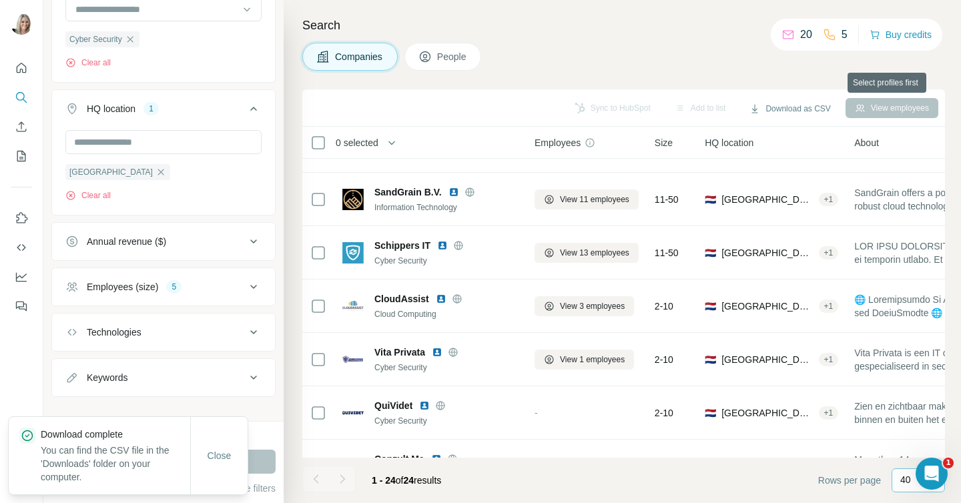
click at [883, 103] on div "View employees" at bounding box center [892, 108] width 93 height 20
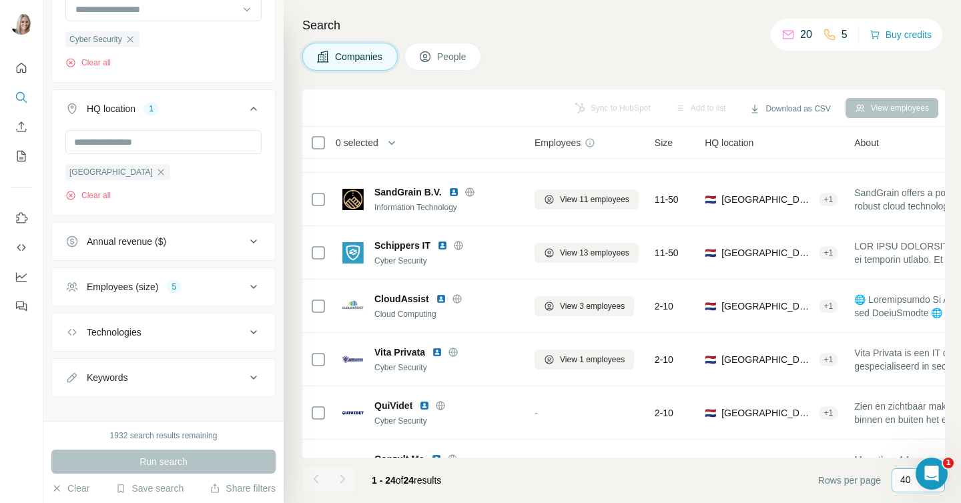
click at [873, 105] on div "View employees" at bounding box center [892, 108] width 93 height 20
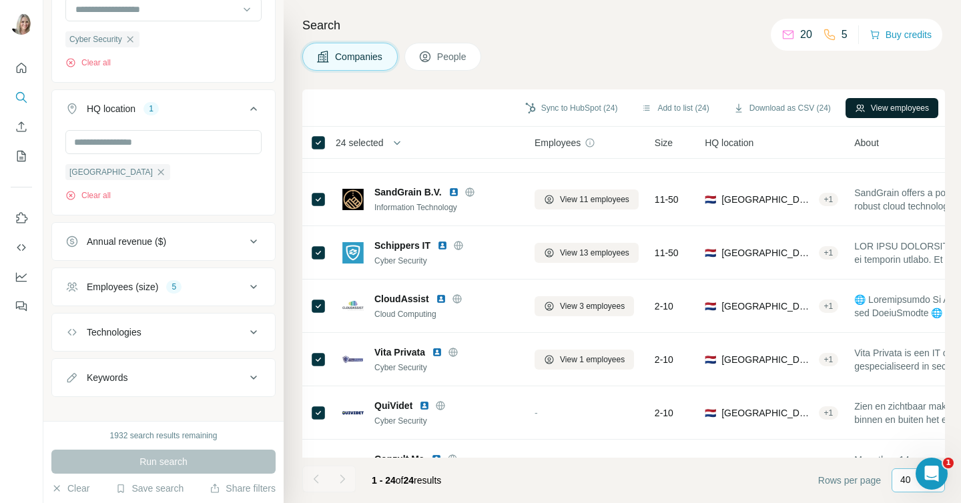
click at [883, 103] on button "View employees" at bounding box center [892, 108] width 93 height 20
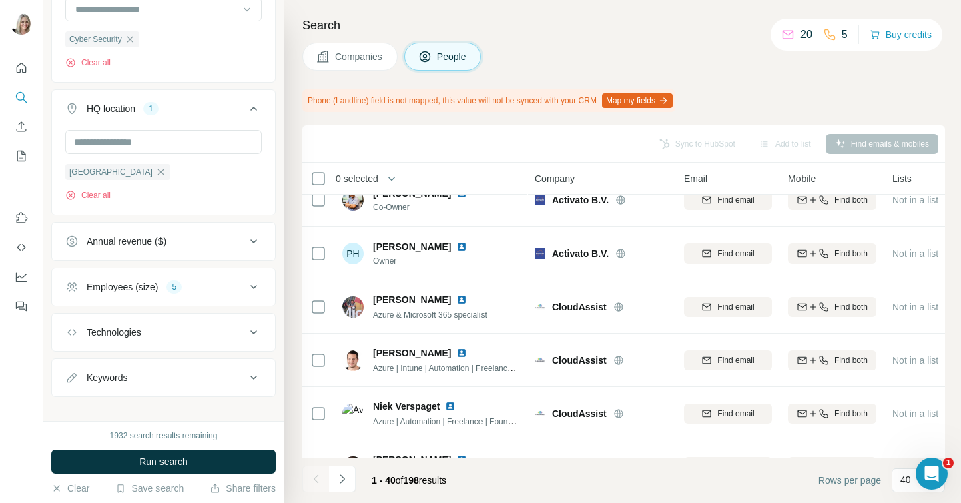
scroll to position [734, 0]
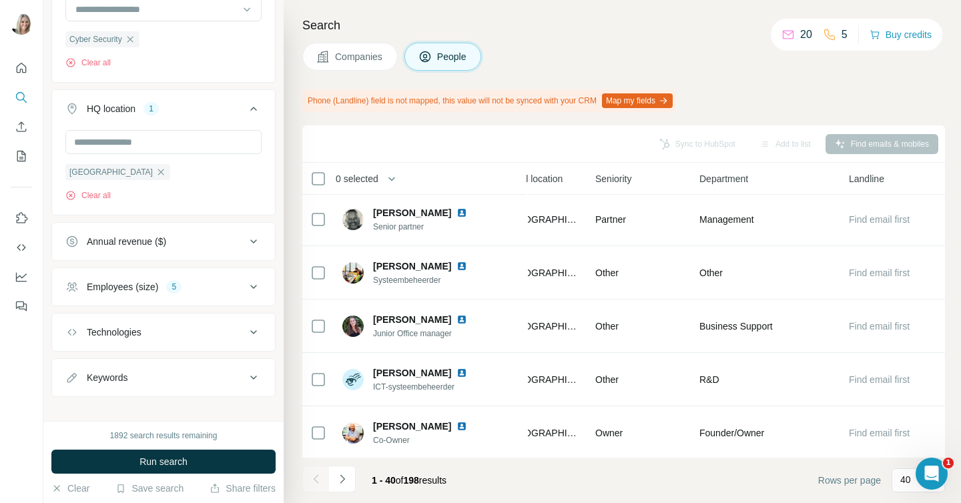
scroll to position [0, 505]
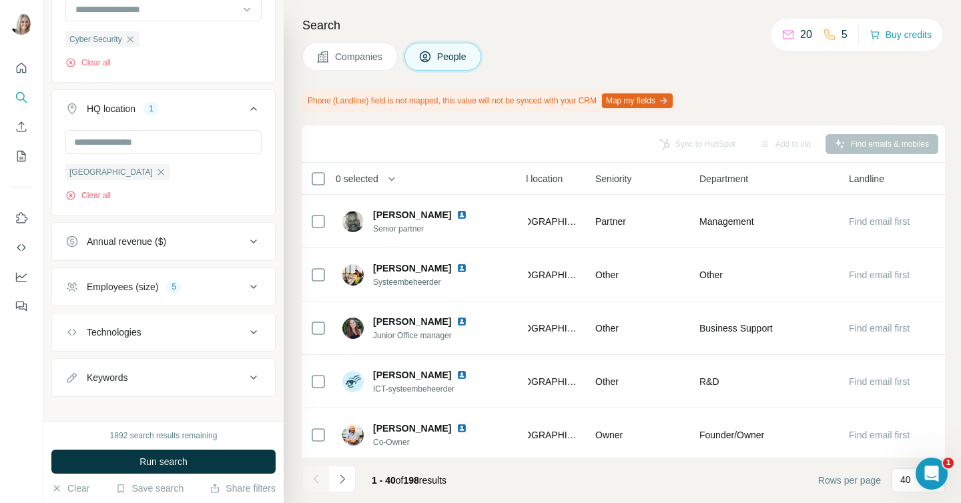
click at [666, 101] on button "Map my fields" at bounding box center [637, 100] width 71 height 15
click at [173, 459] on span "Run search" at bounding box center [164, 461] width 48 height 13
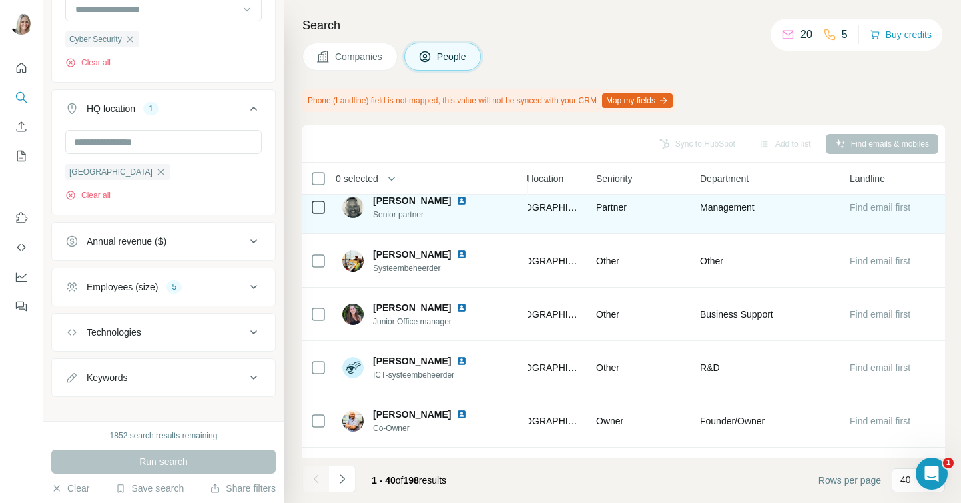
scroll to position [0, 505]
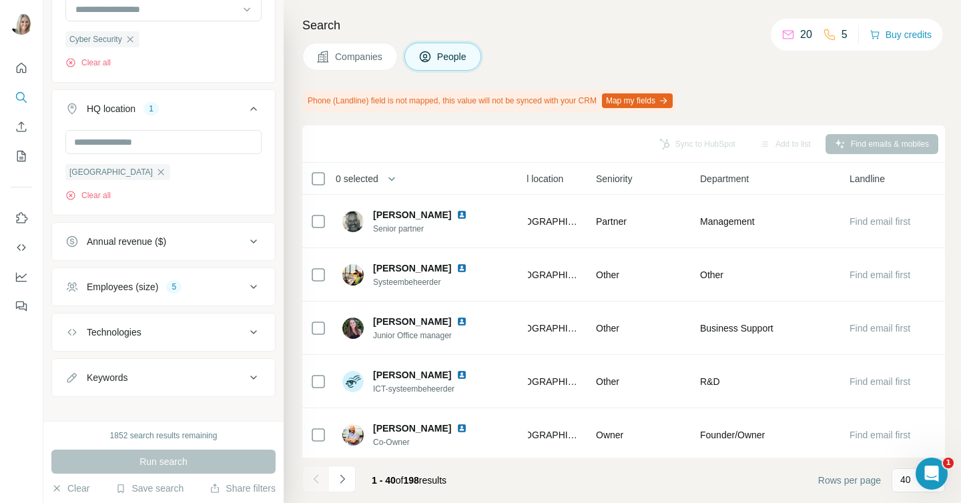
click at [252, 378] on icon at bounding box center [253, 378] width 7 height 4
click at [148, 408] on input "text" at bounding box center [150, 411] width 170 height 24
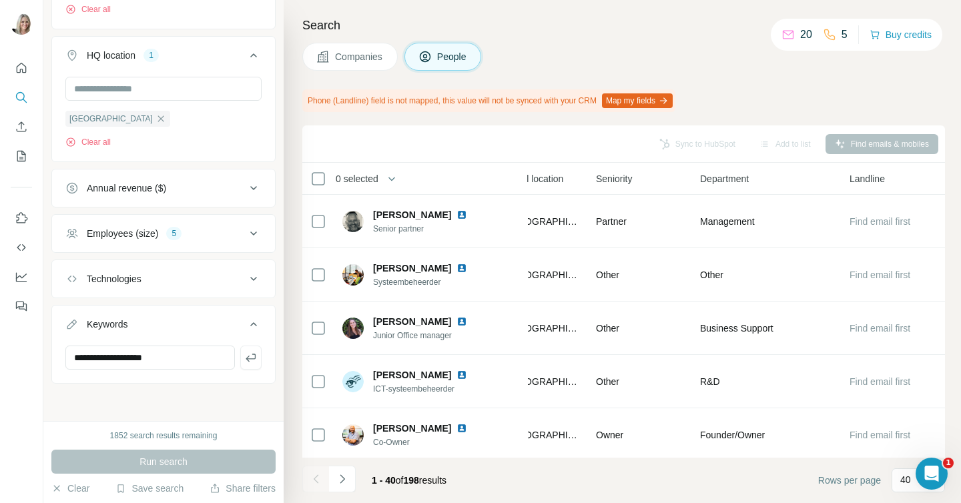
click at [99, 403] on div "**********" at bounding box center [163, 210] width 240 height 421
click at [138, 367] on input "**********" at bounding box center [150, 358] width 170 height 24
click at [113, 359] on input "**********" at bounding box center [150, 358] width 170 height 24
click at [144, 358] on input "**********" at bounding box center [150, 358] width 170 height 24
drag, startPoint x: 164, startPoint y: 358, endPoint x: 111, endPoint y: 353, distance: 53.6
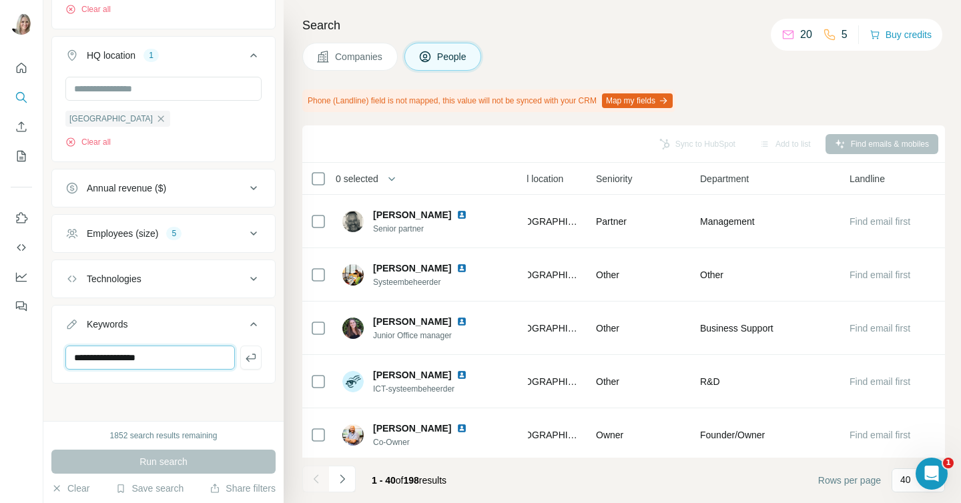
click at [111, 353] on input "**********" at bounding box center [150, 358] width 170 height 24
type input "********"
click at [133, 403] on div "New search Hide Company lookalikes 1 Personal information Job title Seniority D…" at bounding box center [163, 210] width 240 height 421
click at [138, 465] on div "Run search" at bounding box center [163, 462] width 224 height 24
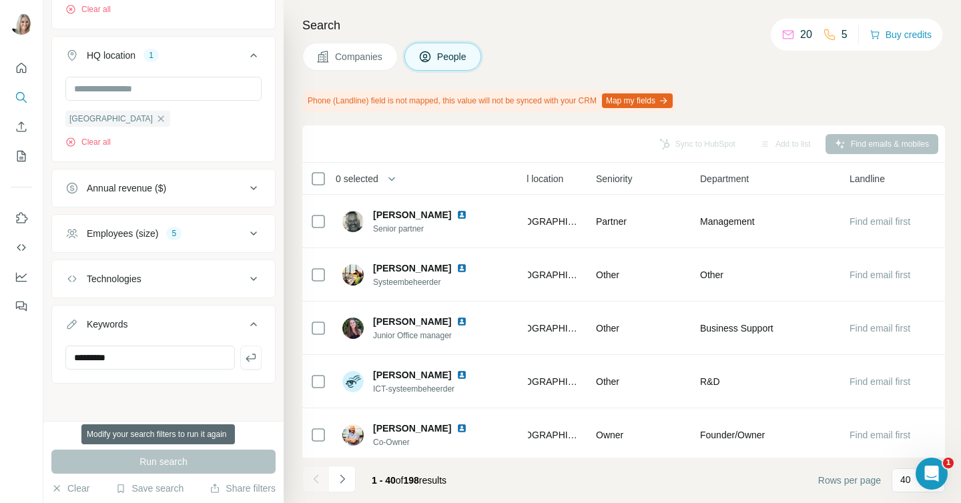
click at [138, 463] on div "Run search" at bounding box center [163, 462] width 224 height 24
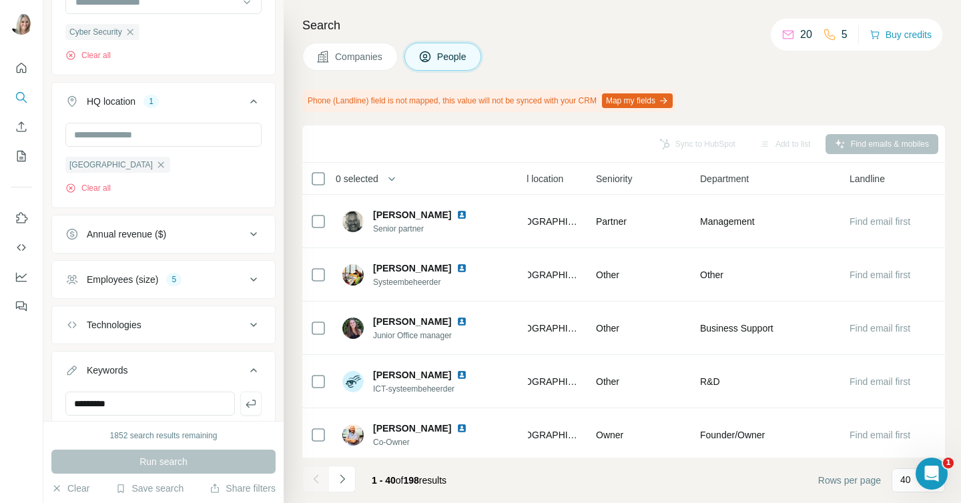
scroll to position [389, 0]
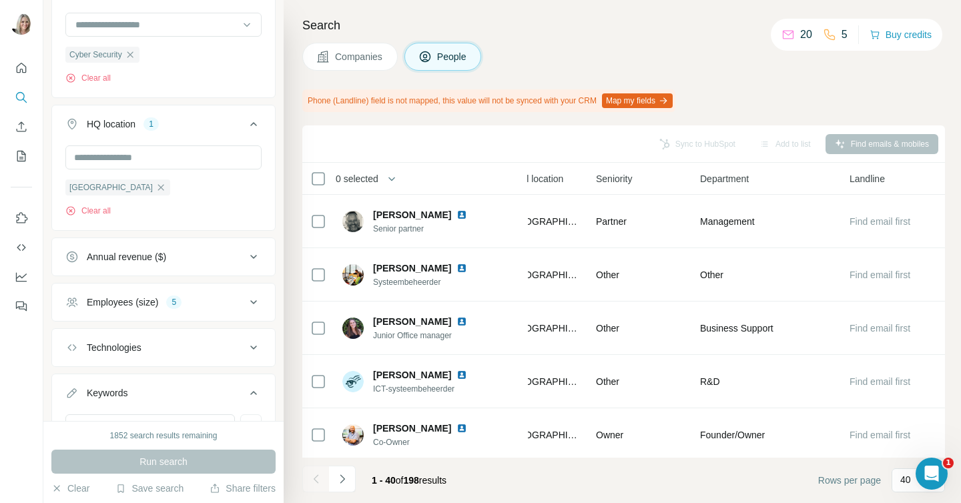
click at [154, 192] on div "[GEOGRAPHIC_DATA] Clear all" at bounding box center [163, 181] width 196 height 71
click at [130, 159] on input "text" at bounding box center [163, 158] width 196 height 24
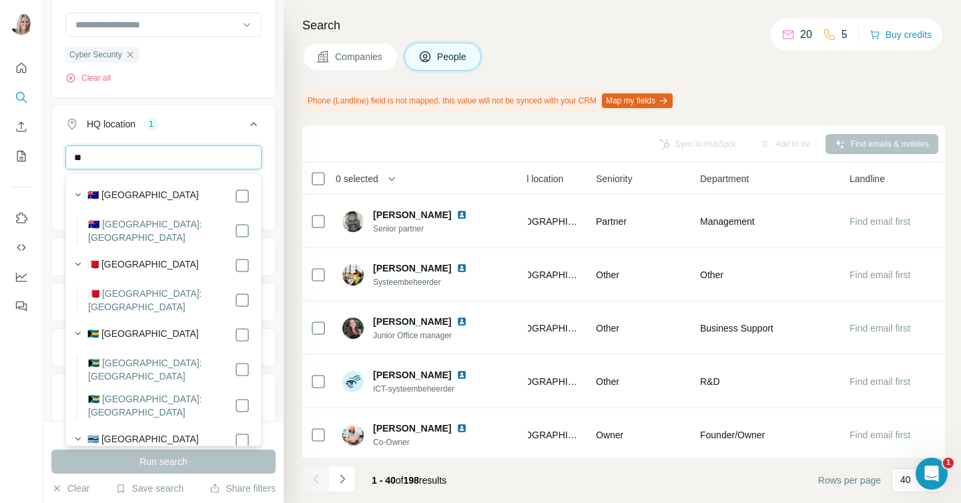
type input "*"
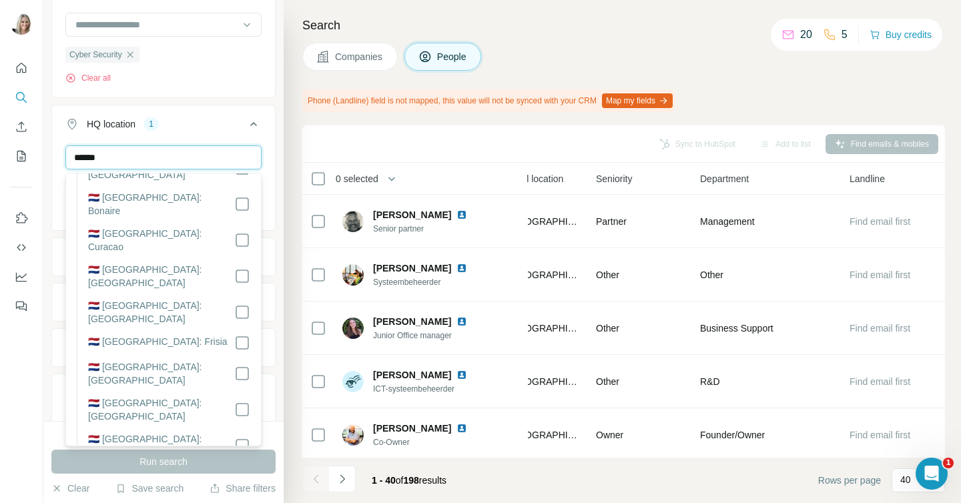
scroll to position [65, 0]
type input "******"
click at [166, 466] on label "🇳🇱 [GEOGRAPHIC_DATA]: [GEOGRAPHIC_DATA]" at bounding box center [161, 479] width 146 height 27
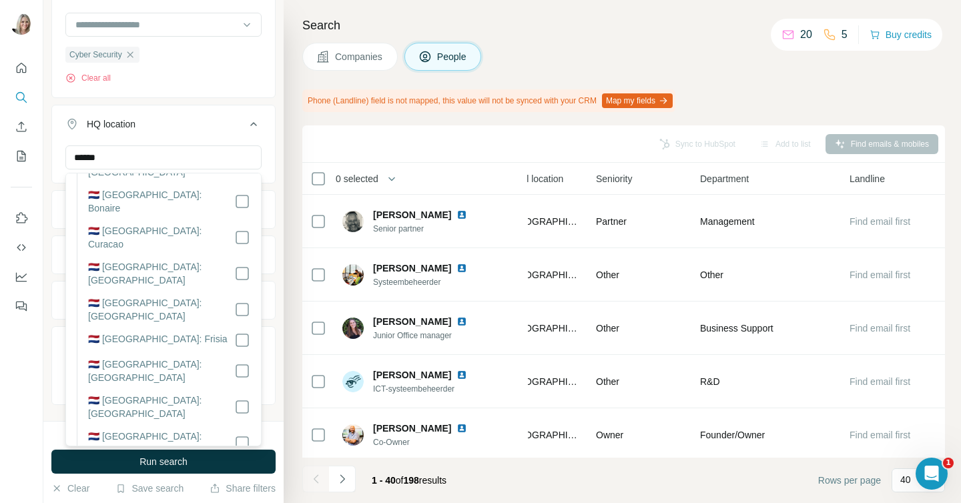
click at [166, 466] on label "🇳🇱 [GEOGRAPHIC_DATA]: [GEOGRAPHIC_DATA]" at bounding box center [161, 479] width 146 height 27
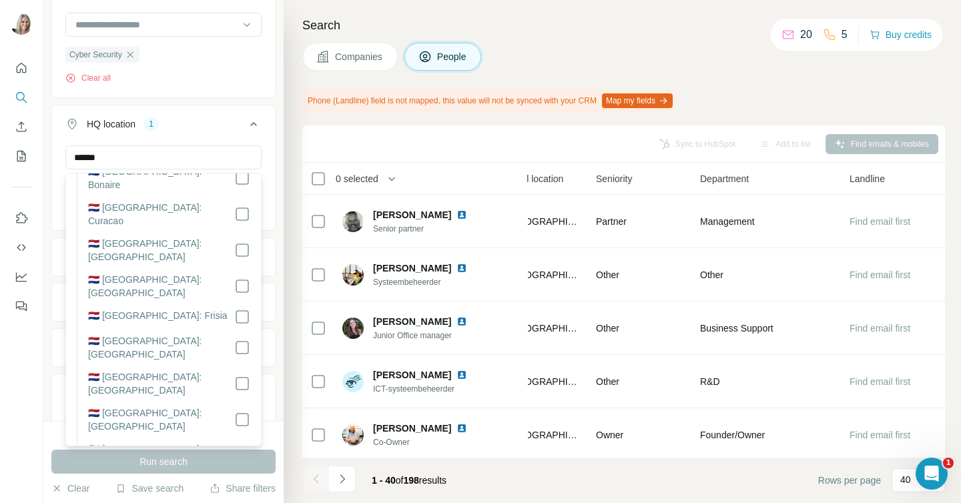
scroll to position [83, 0]
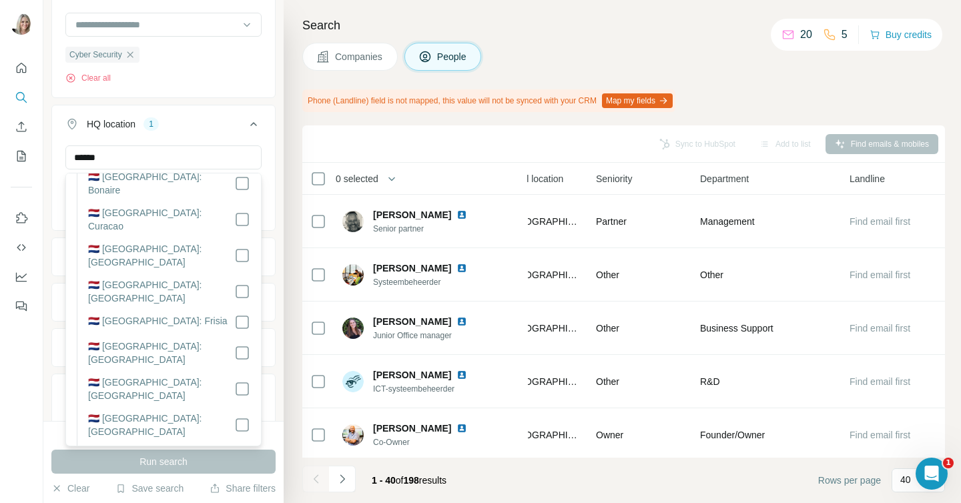
click at [186, 340] on label "🇳🇱 [GEOGRAPHIC_DATA]: [GEOGRAPHIC_DATA]" at bounding box center [161, 353] width 146 height 27
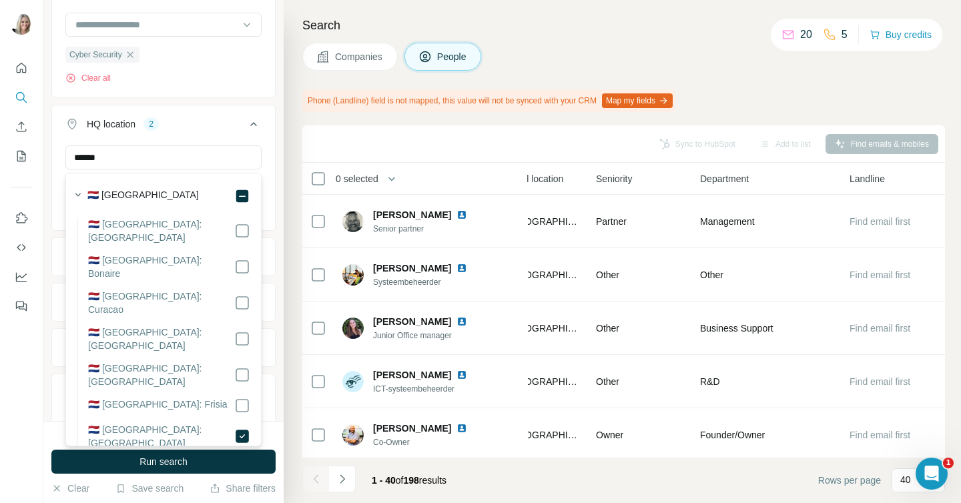
click at [250, 122] on icon at bounding box center [254, 124] width 16 height 16
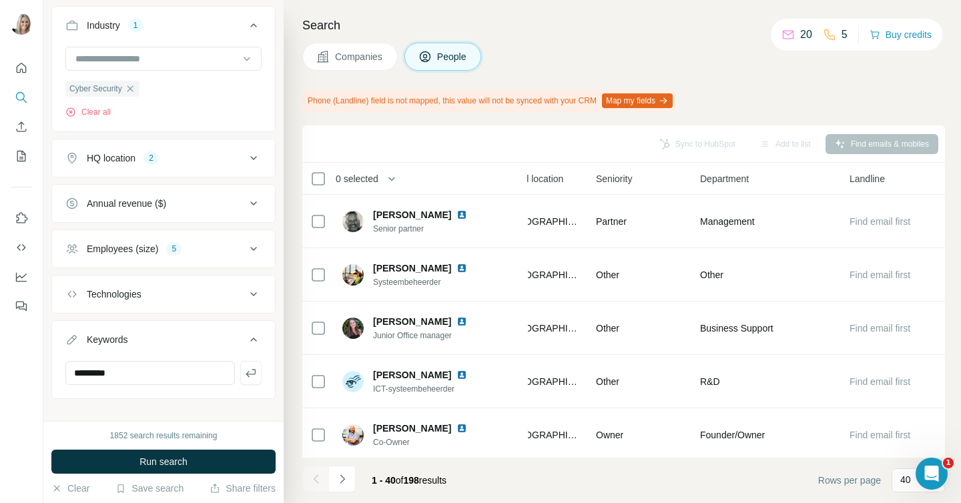
scroll to position [356, 0]
click at [155, 55] on input at bounding box center [156, 57] width 165 height 15
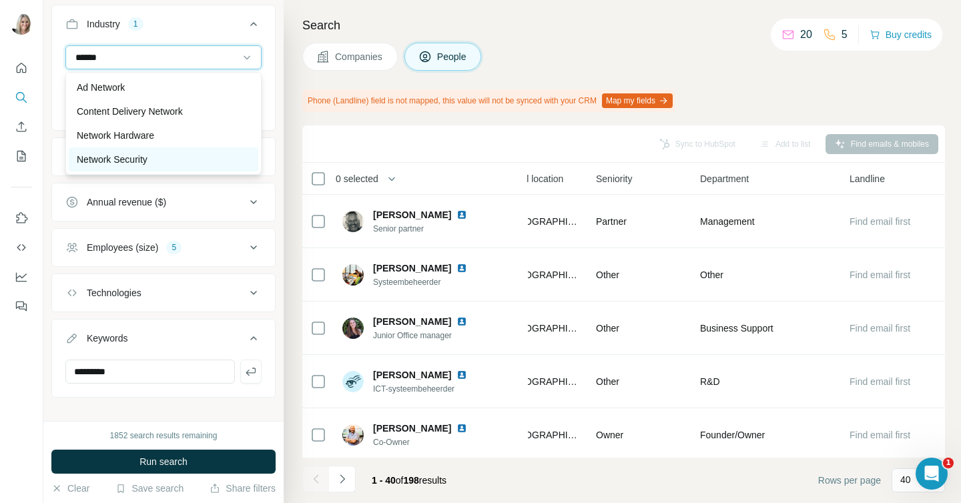
type input "******"
click at [129, 153] on p "Network Security" at bounding box center [112, 159] width 71 height 13
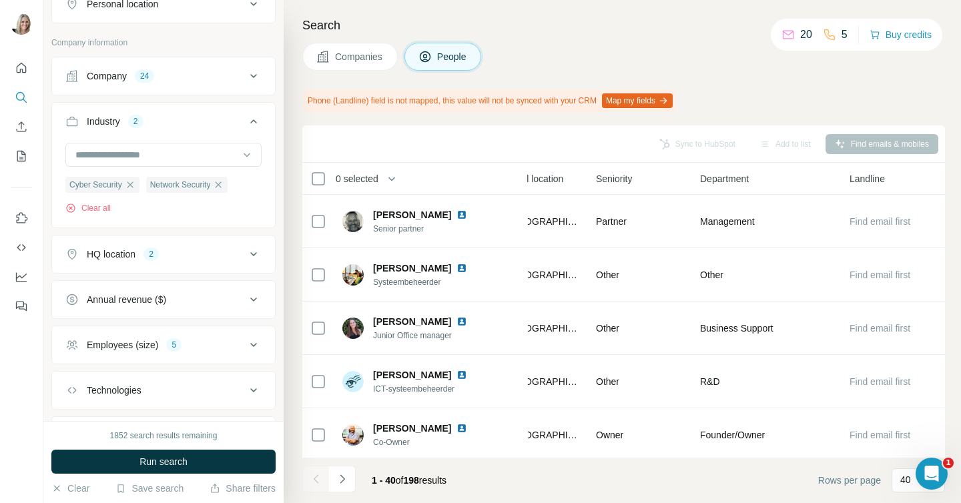
scroll to position [190, 0]
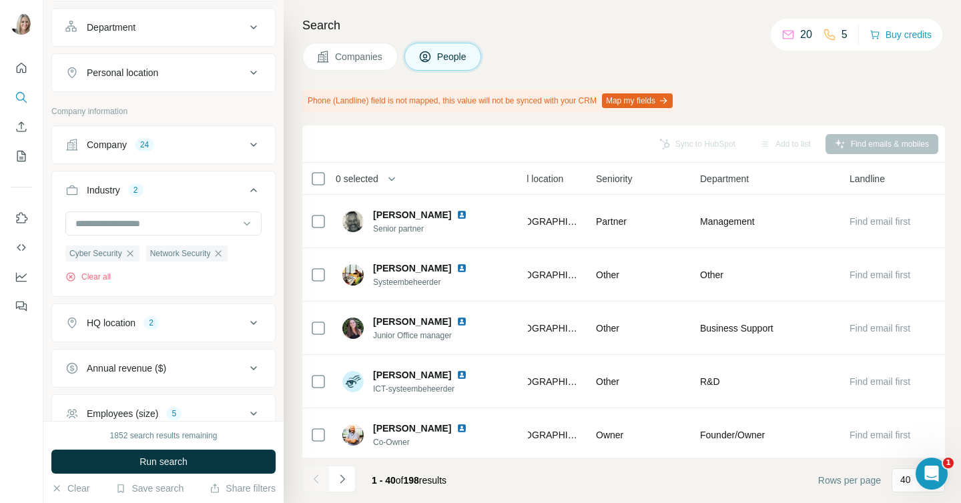
click at [250, 71] on icon at bounding box center [253, 73] width 7 height 4
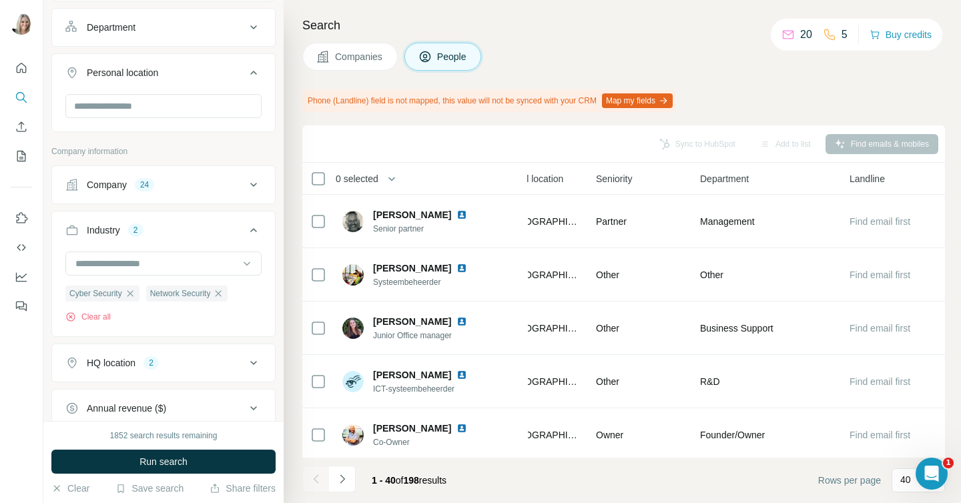
click at [248, 71] on icon at bounding box center [254, 73] width 16 height 16
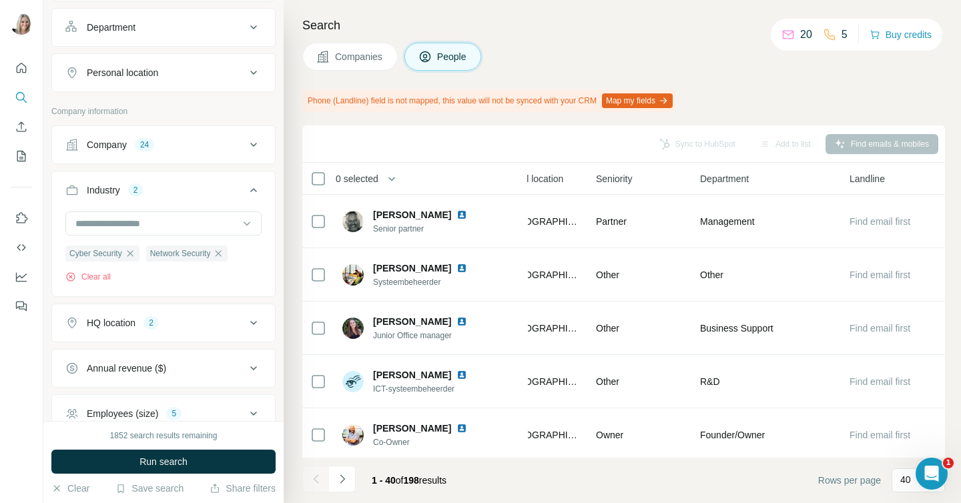
click at [156, 26] on div "Department" at bounding box center [155, 27] width 180 height 13
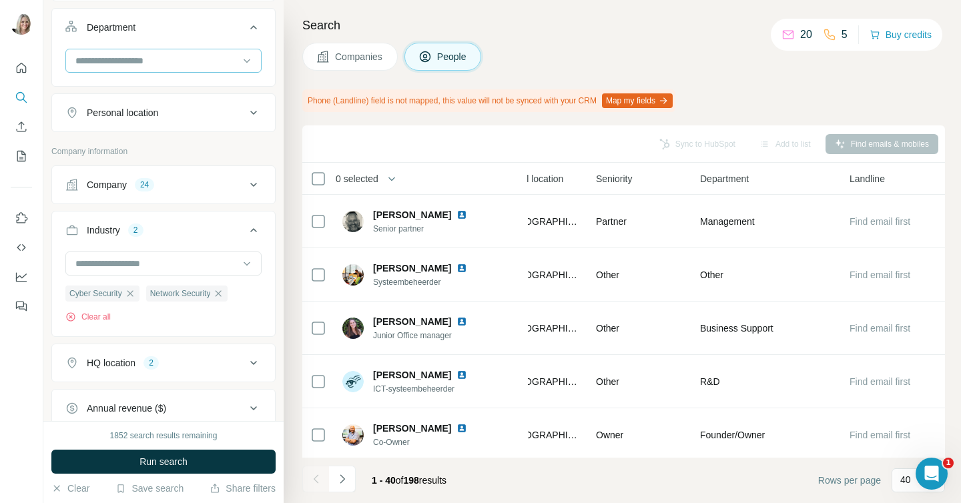
click at [134, 53] on input at bounding box center [156, 60] width 165 height 15
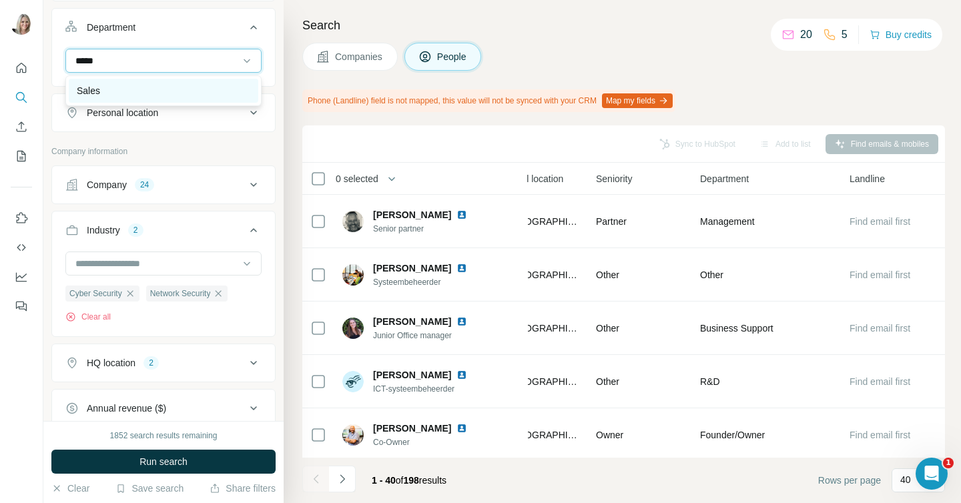
type input "*****"
click at [107, 87] on div "Sales" at bounding box center [164, 90] width 174 height 13
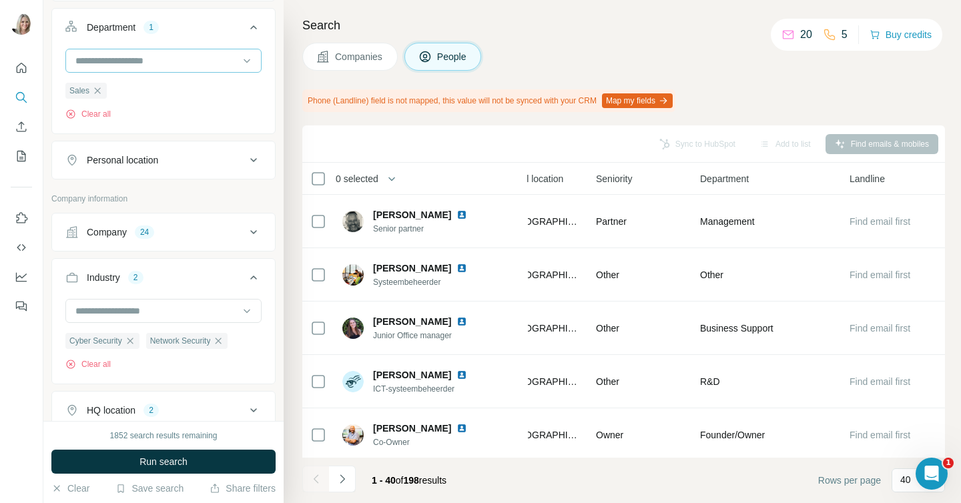
click at [139, 61] on input at bounding box center [156, 60] width 165 height 15
type input "*"
click at [286, 74] on div "Search Companies People Phone (Landline) field is not mapped, this value will n…" at bounding box center [623, 251] width 678 height 503
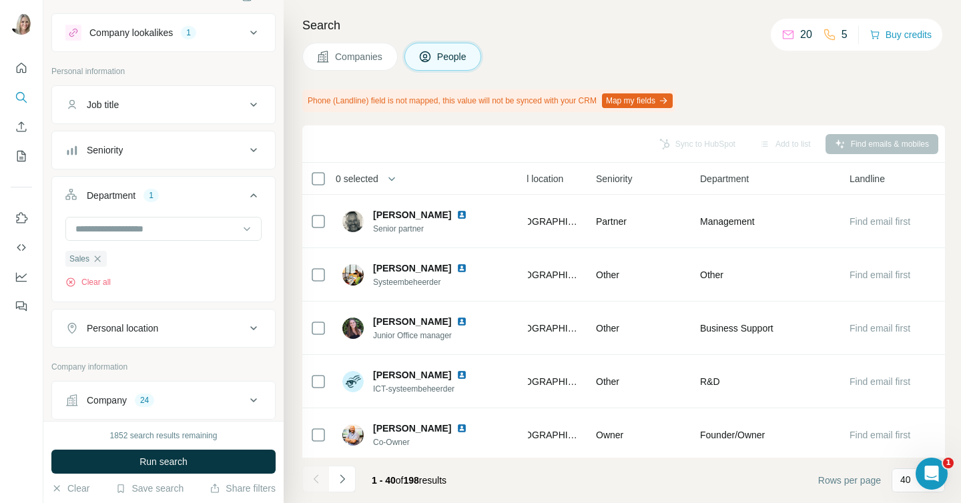
scroll to position [23, 0]
click at [252, 105] on icon at bounding box center [254, 103] width 16 height 16
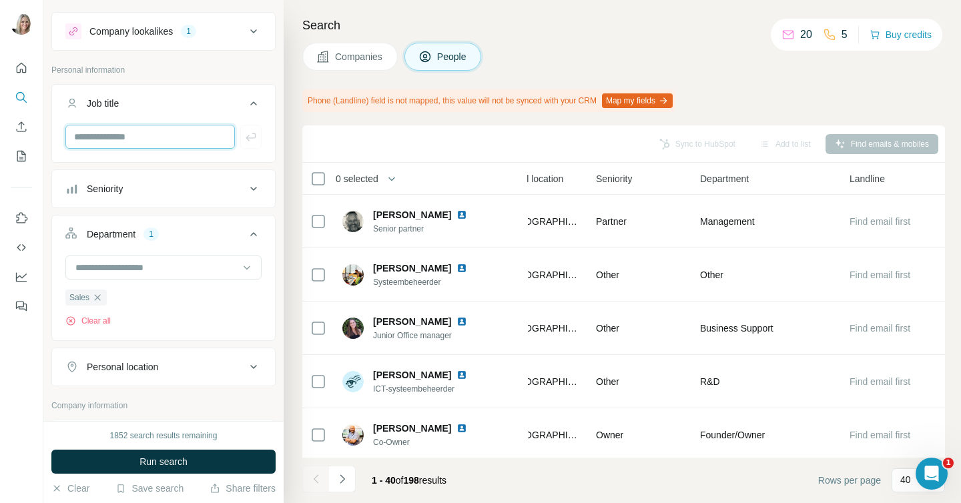
click at [173, 141] on input "text" at bounding box center [150, 137] width 170 height 24
type input "********"
click at [196, 190] on div "Seniority" at bounding box center [155, 188] width 180 height 13
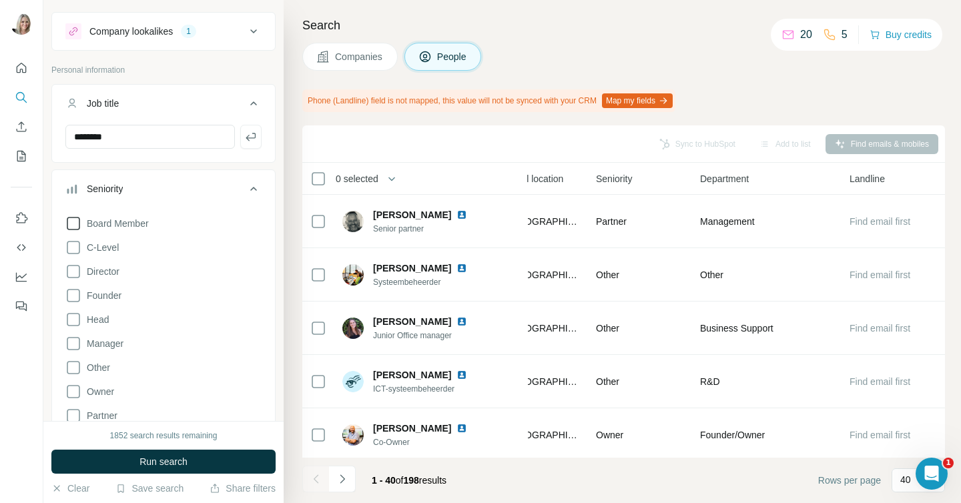
click at [70, 225] on icon at bounding box center [73, 224] width 16 height 16
click at [69, 273] on icon at bounding box center [73, 272] width 16 height 16
click at [74, 292] on icon at bounding box center [73, 296] width 16 height 16
click at [71, 320] on icon at bounding box center [73, 320] width 16 height 16
click at [71, 342] on icon at bounding box center [73, 344] width 16 height 16
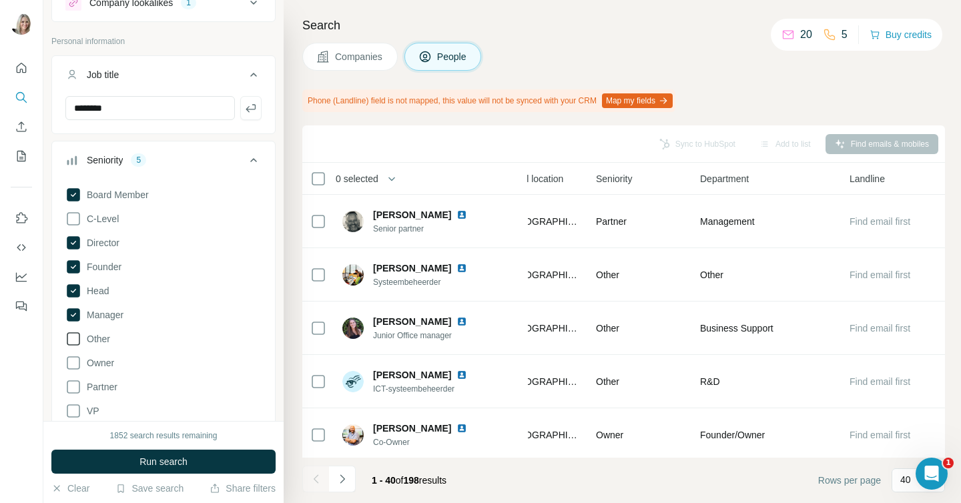
scroll to position [53, 0]
click at [74, 360] on icon at bounding box center [73, 361] width 16 height 16
click at [74, 383] on icon at bounding box center [73, 385] width 16 height 16
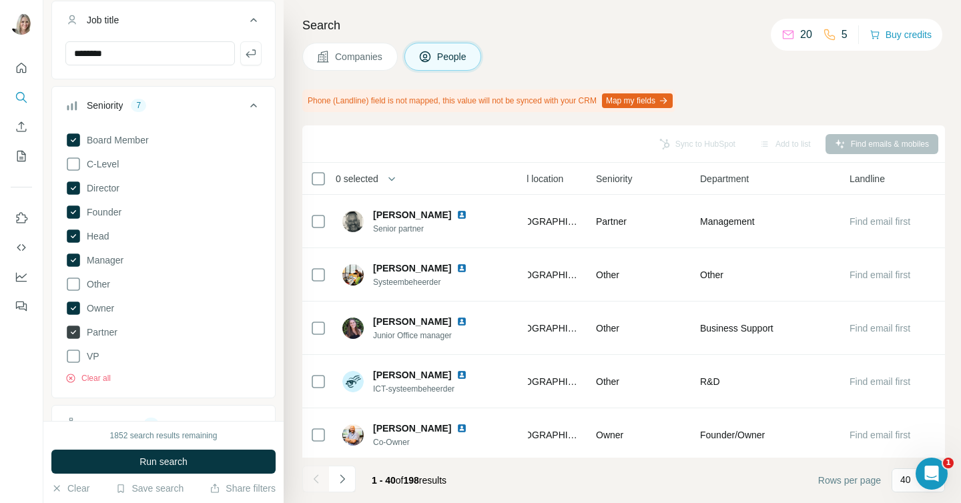
scroll to position [110, 0]
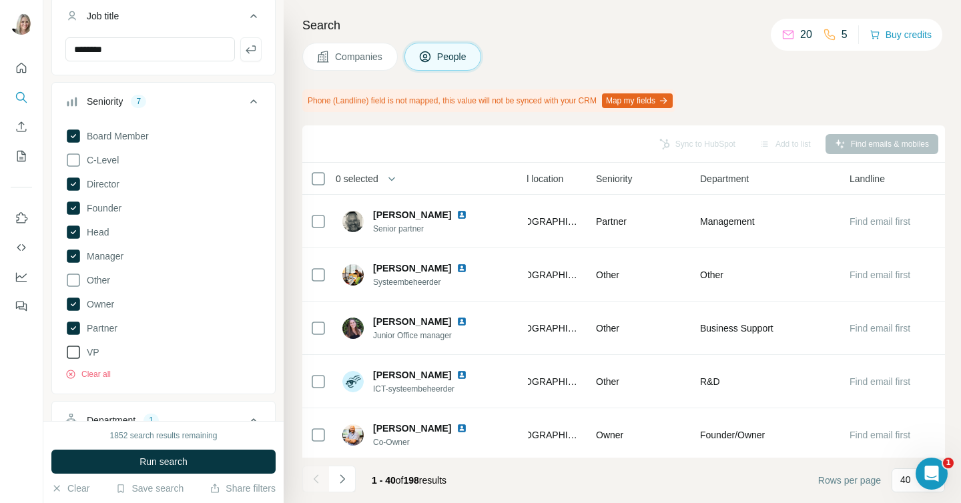
click at [71, 351] on icon at bounding box center [73, 353] width 16 height 16
click at [250, 99] on icon at bounding box center [254, 101] width 16 height 16
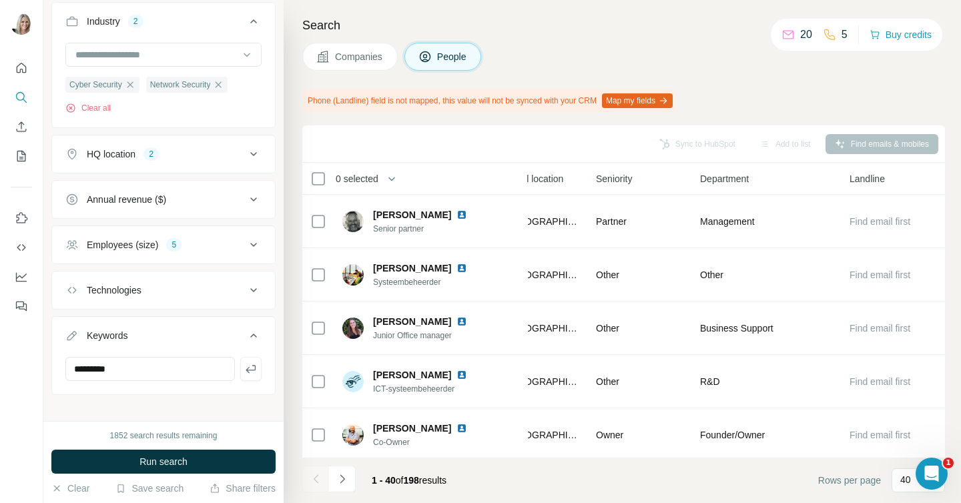
scroll to position [498, 0]
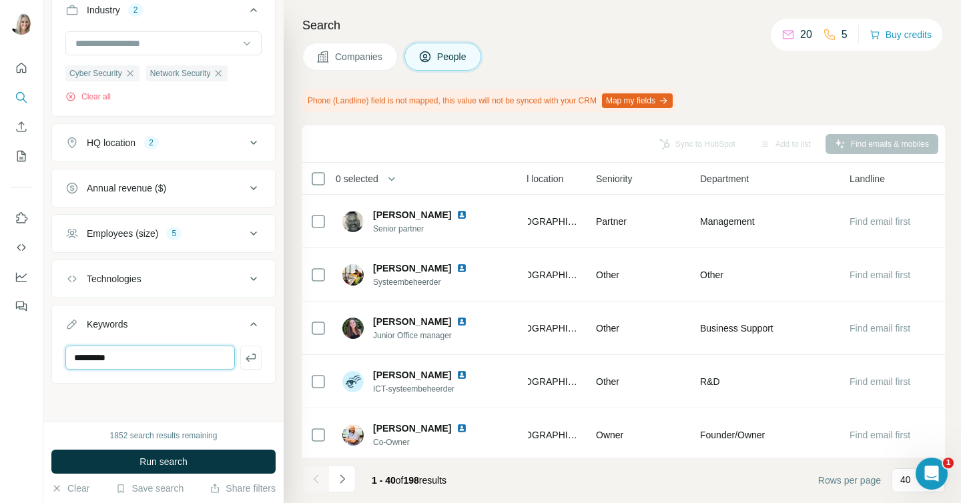
drag, startPoint x: 162, startPoint y: 356, endPoint x: 69, endPoint y: 352, distance: 92.2
click at [69, 352] on input "********" at bounding box center [150, 358] width 170 height 24
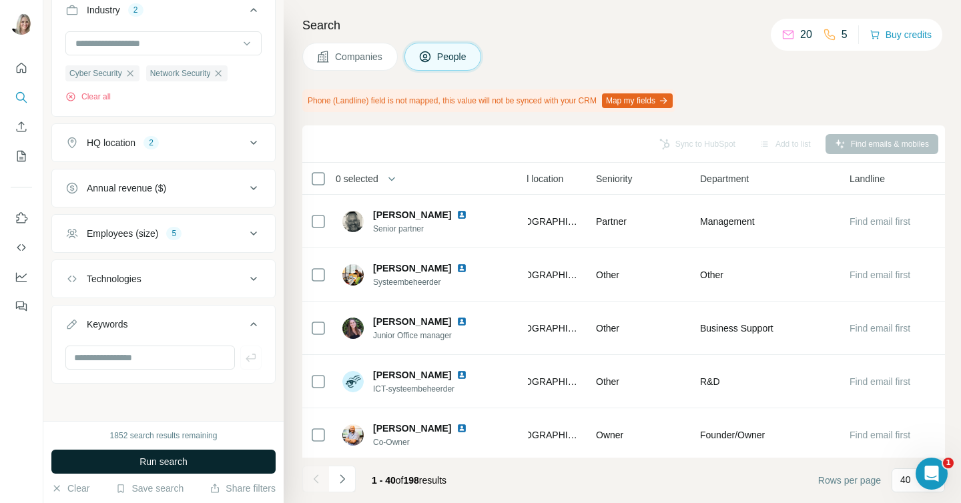
click at [126, 457] on button "Run search" at bounding box center [163, 462] width 224 height 24
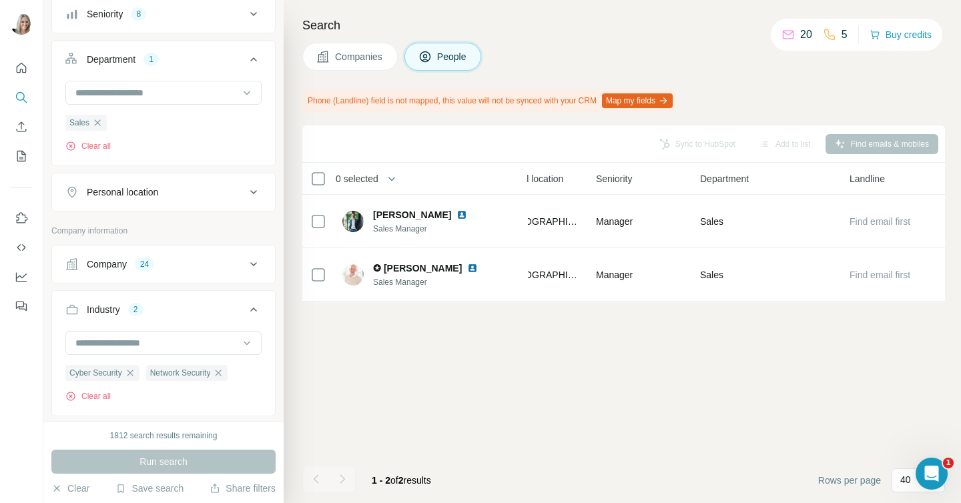
scroll to position [196, 0]
click at [253, 192] on icon at bounding box center [254, 194] width 16 height 16
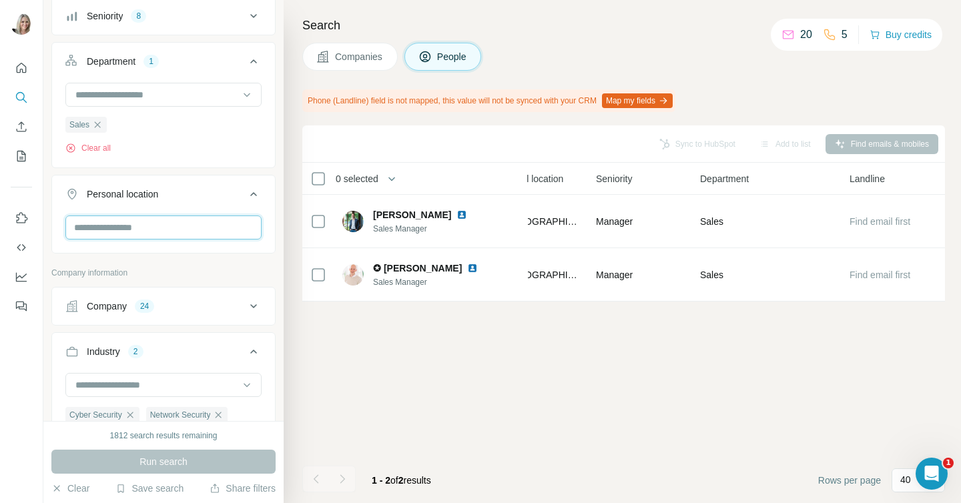
click at [172, 226] on input "text" at bounding box center [163, 228] width 196 height 24
type input "**********"
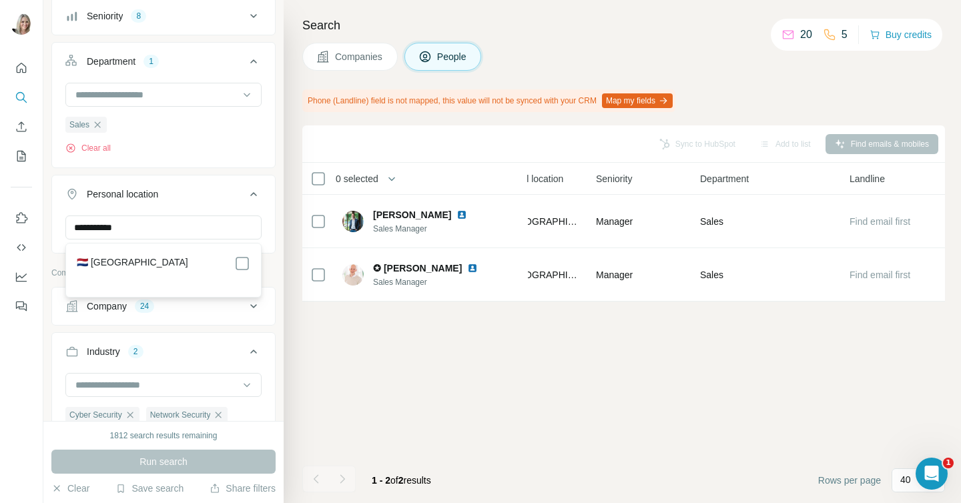
click at [138, 260] on label "🇳🇱 [GEOGRAPHIC_DATA]" at bounding box center [132, 264] width 111 height 16
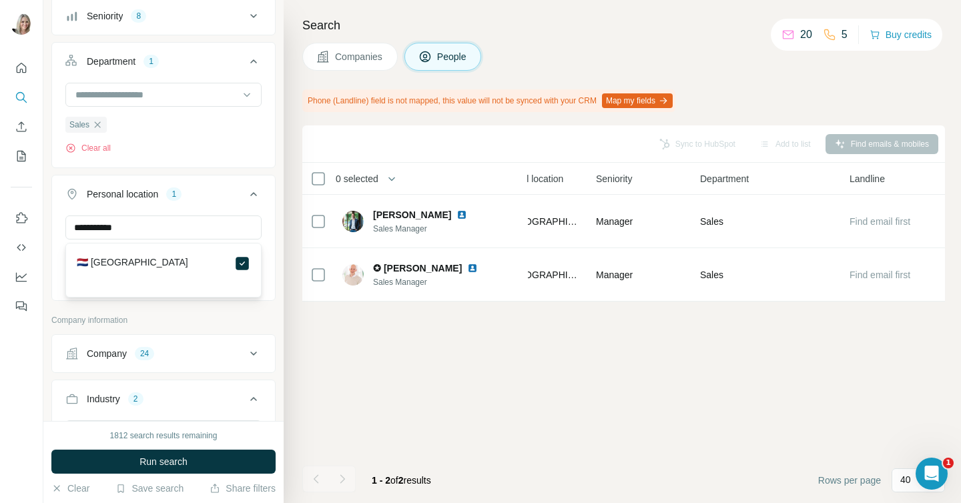
click at [294, 171] on div "Search Companies People Phone (Landline) field is not mapped, this value will n…" at bounding box center [623, 251] width 678 height 503
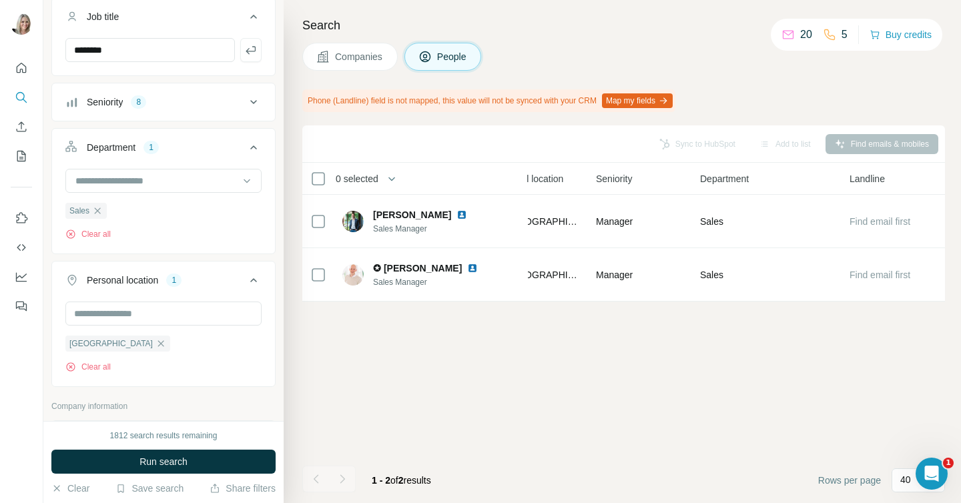
scroll to position [106, 0]
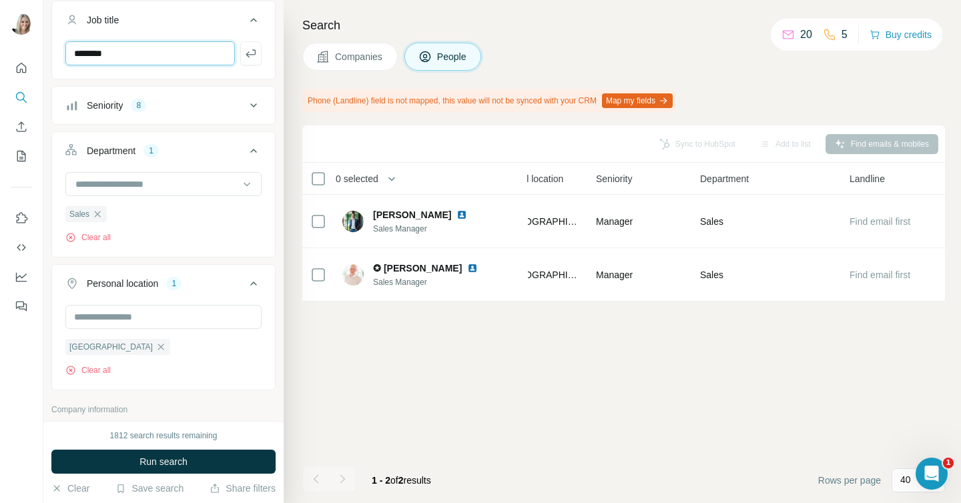
drag, startPoint x: 126, startPoint y: 51, endPoint x: 68, endPoint y: 45, distance: 58.5
click at [68, 45] on input "********" at bounding box center [150, 53] width 170 height 24
click at [275, 81] on ul "Job title Seniority 8 Department 1 Sales Clear all Personal location 1 [GEOGRAP…" at bounding box center [163, 196] width 224 height 390
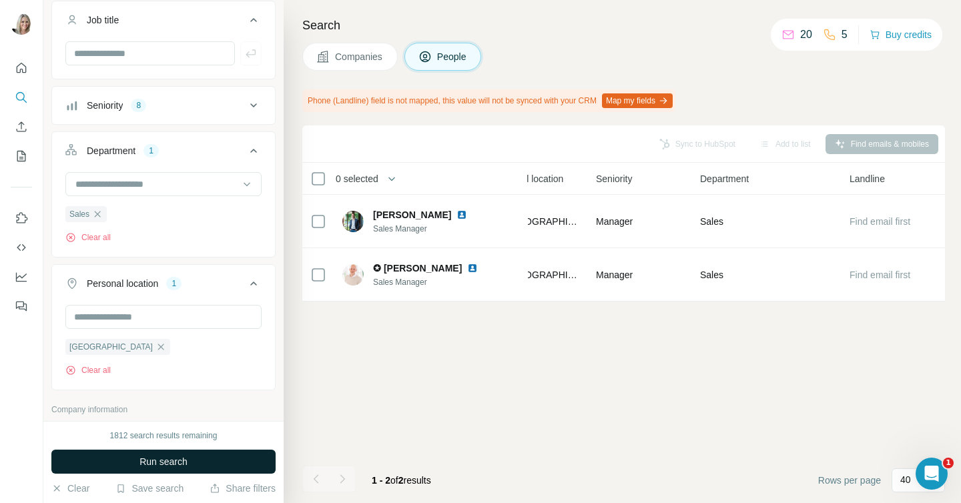
click at [190, 454] on button "Run search" at bounding box center [163, 462] width 224 height 24
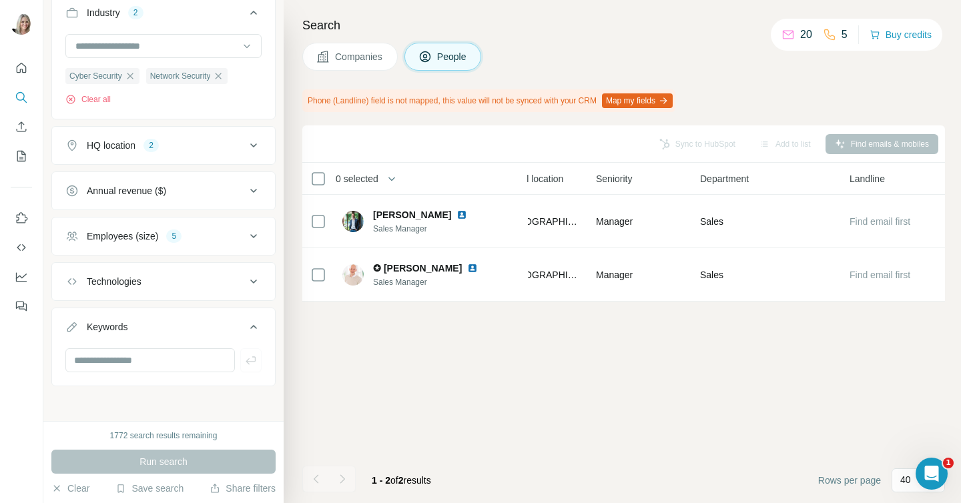
scroll to position [586, 0]
click at [254, 140] on icon at bounding box center [254, 143] width 16 height 16
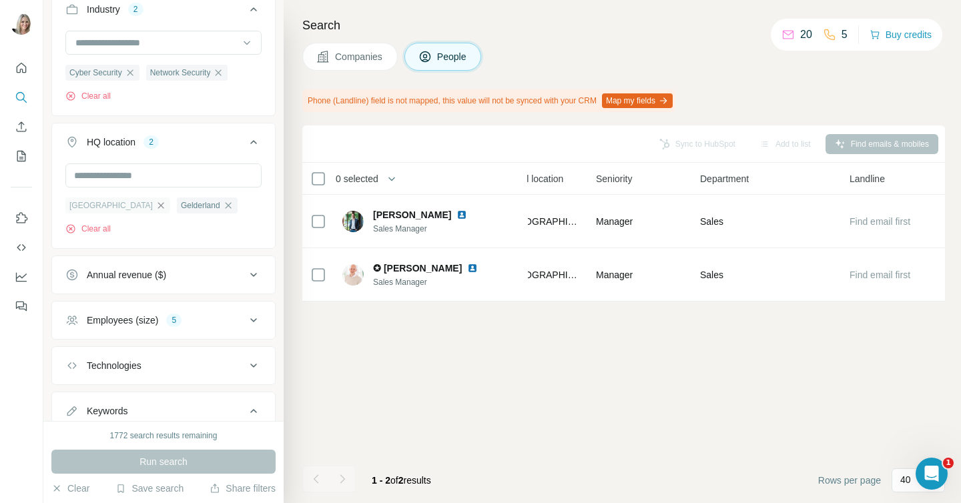
click at [158, 205] on icon "button" at bounding box center [161, 205] width 6 height 6
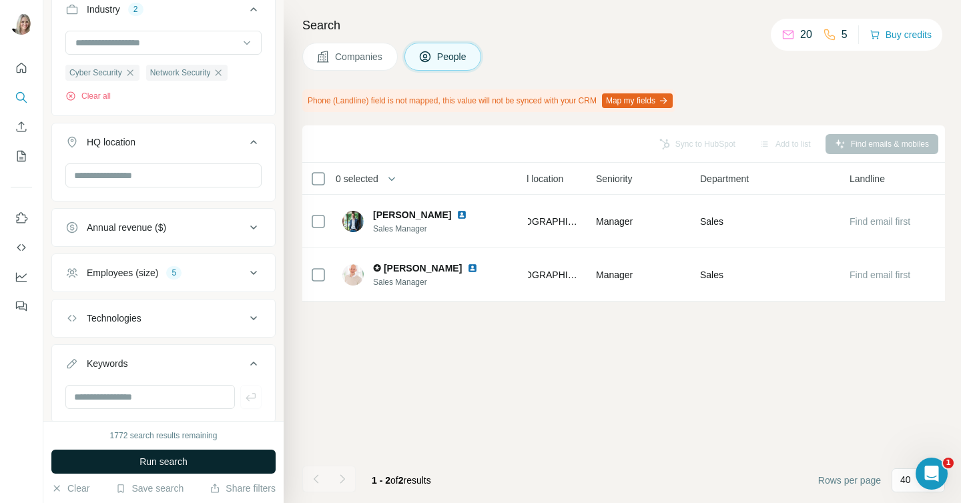
click at [182, 463] on span "Run search" at bounding box center [164, 461] width 48 height 13
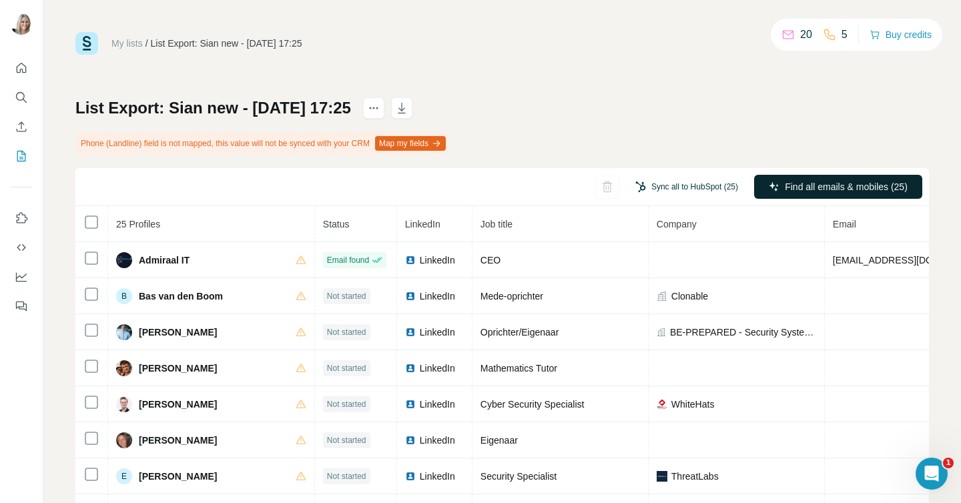
click at [698, 186] on button "Sync all to HubSpot (25)" at bounding box center [687, 187] width 122 height 20
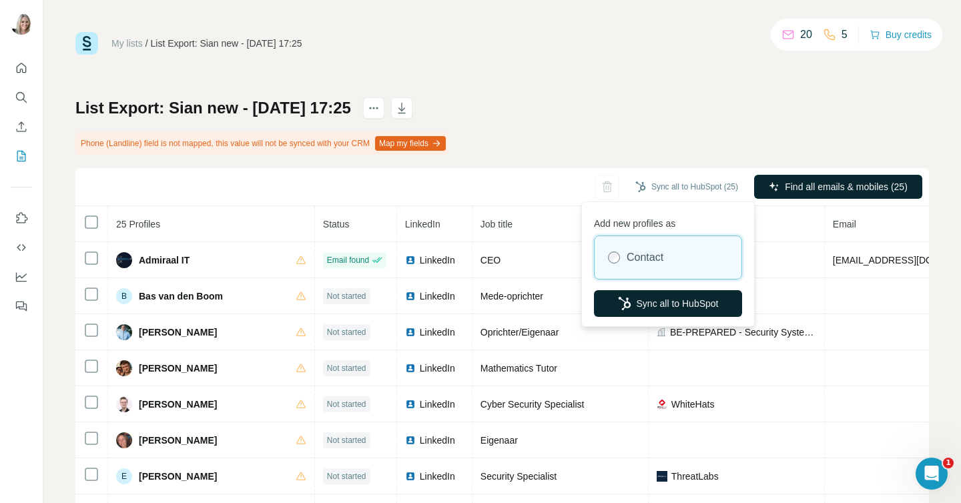
click at [678, 305] on button "Sync all to HubSpot" at bounding box center [668, 303] width 148 height 27
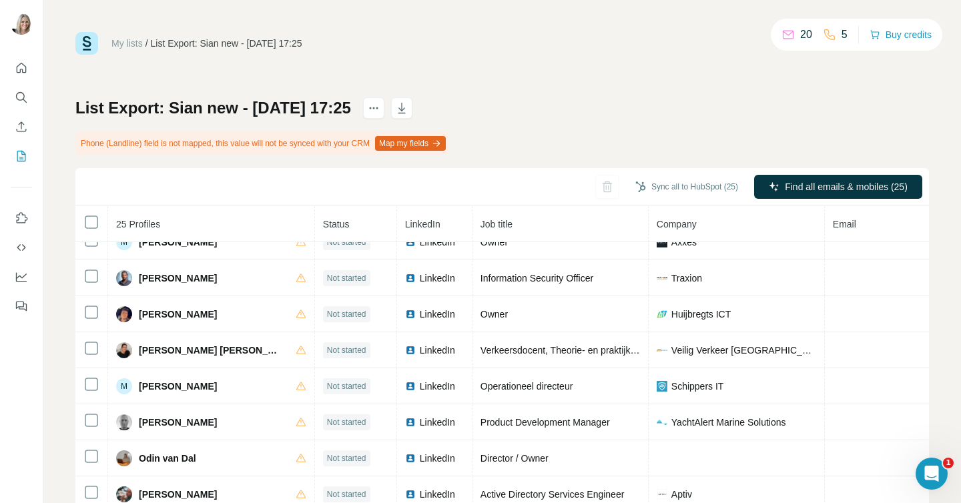
scroll to position [417, 0]
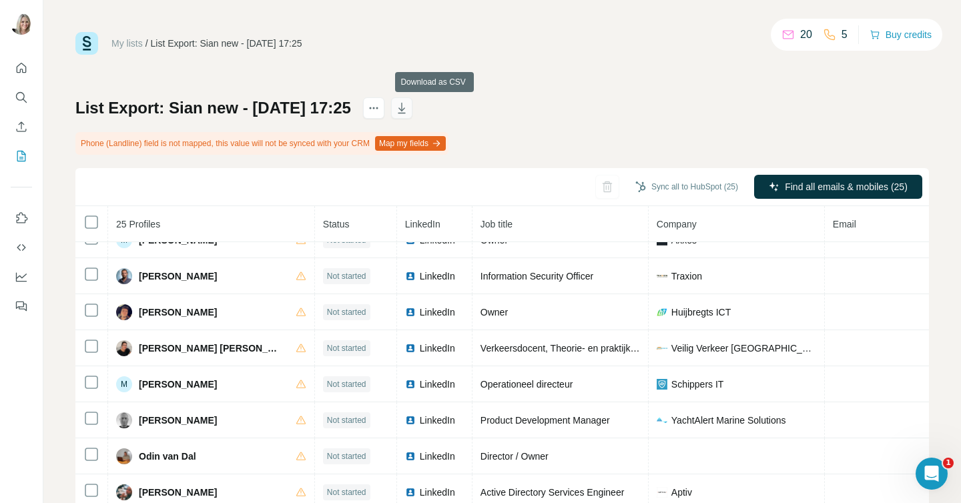
click at [409, 109] on icon "button" at bounding box center [401, 107] width 13 height 13
